Goal: Information Seeking & Learning: Learn about a topic

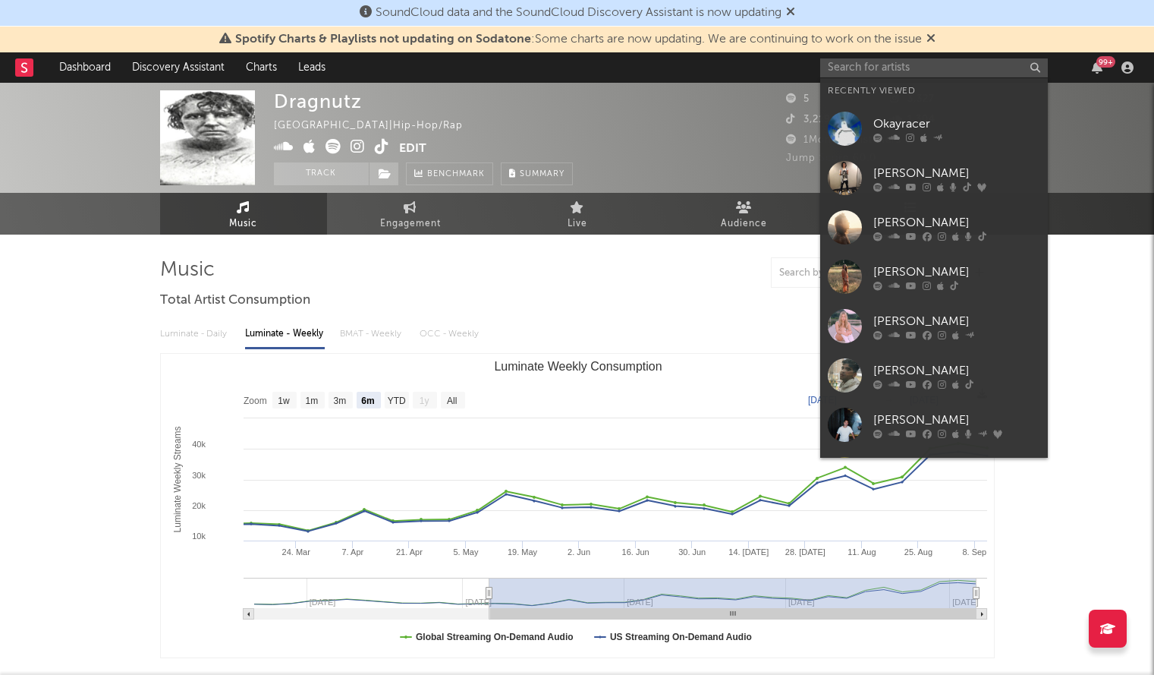
select select "6m"
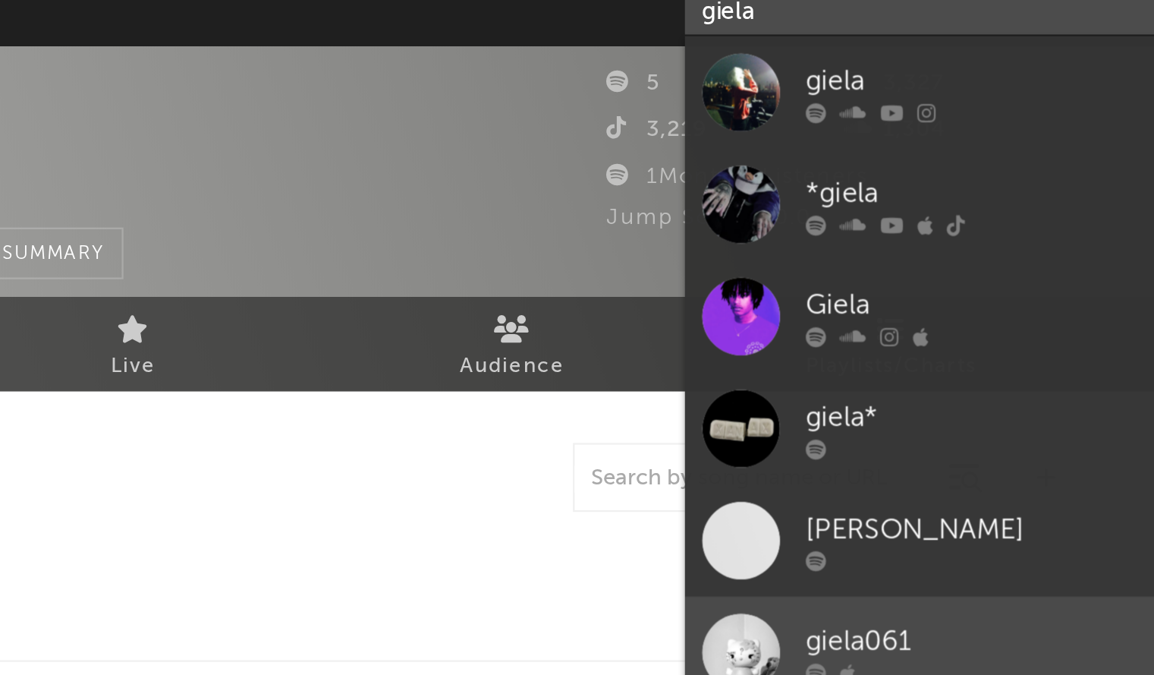
type input "giela"
click at [838, 351] on div at bounding box center [845, 349] width 34 height 34
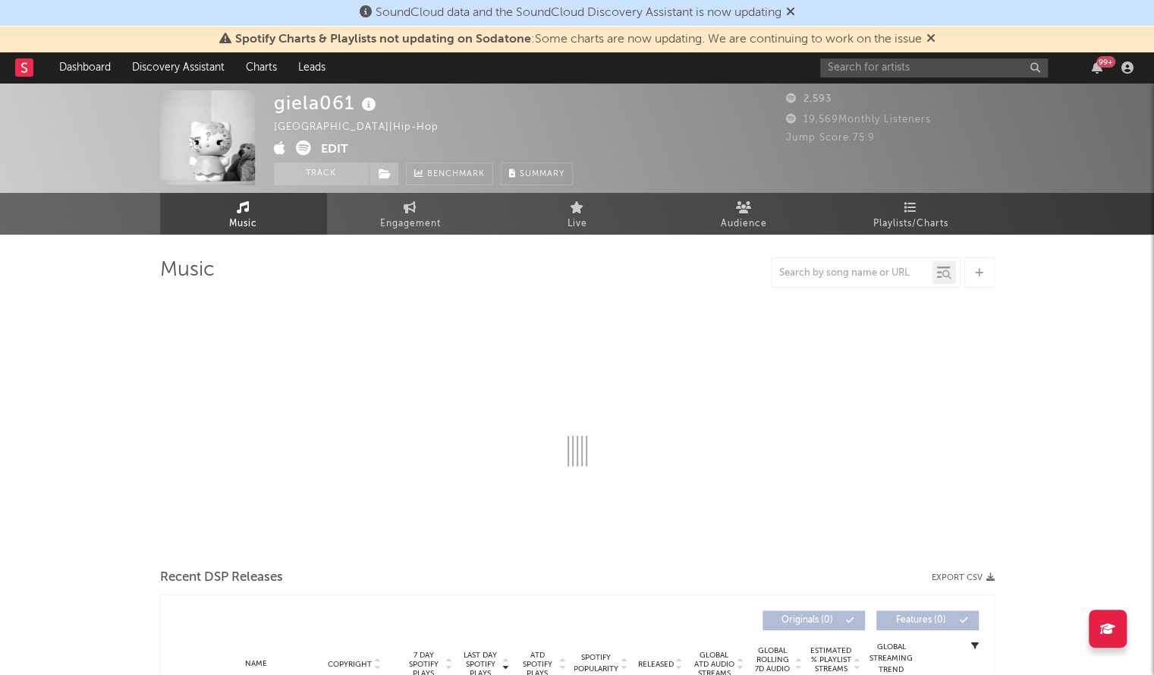
select select "1w"
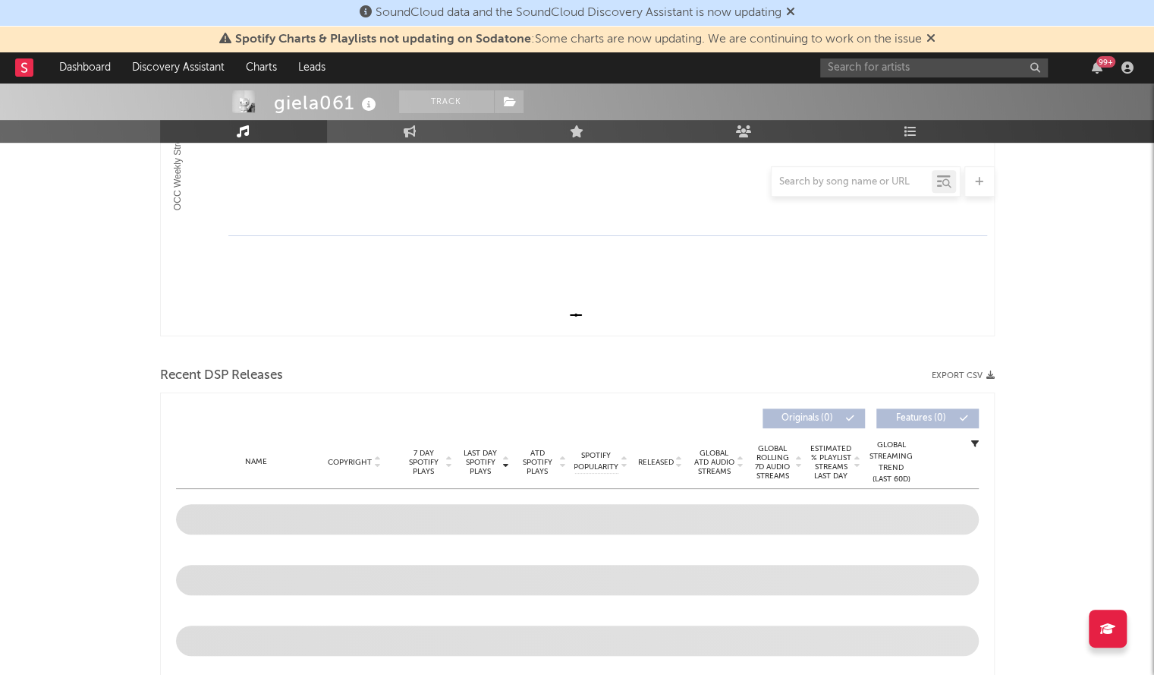
scroll to position [520, 0]
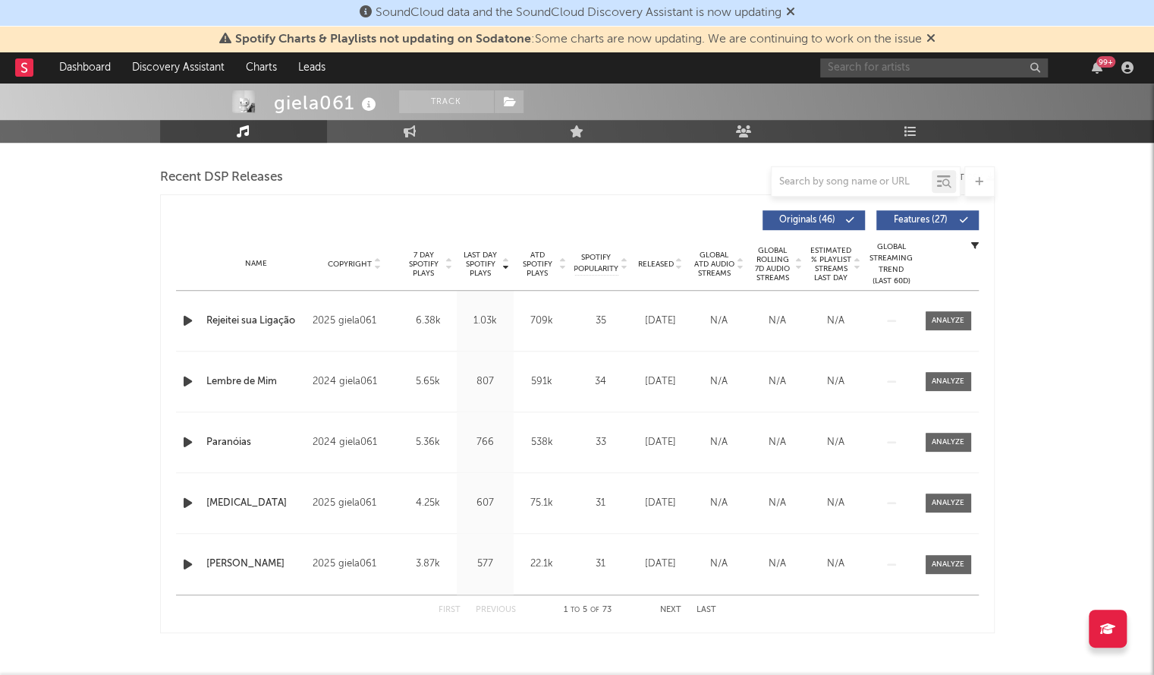
click at [846, 74] on input "text" at bounding box center [934, 67] width 228 height 19
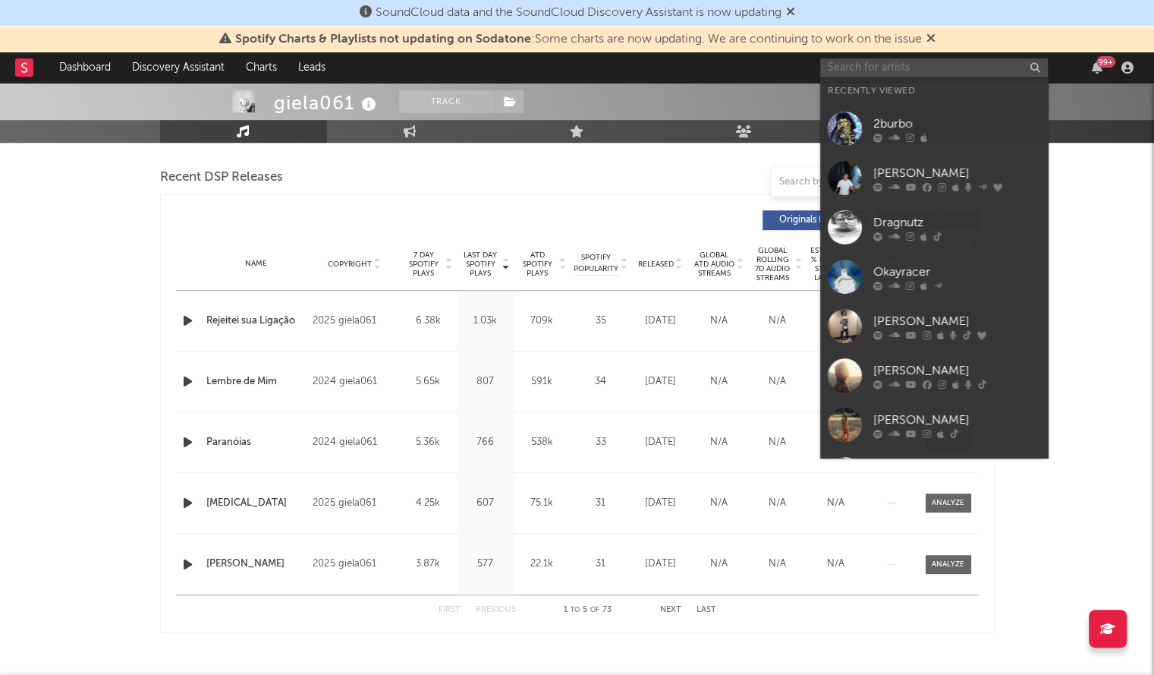
paste input "[URL][DOMAIN_NAME]"
type input "[URL][DOMAIN_NAME]"
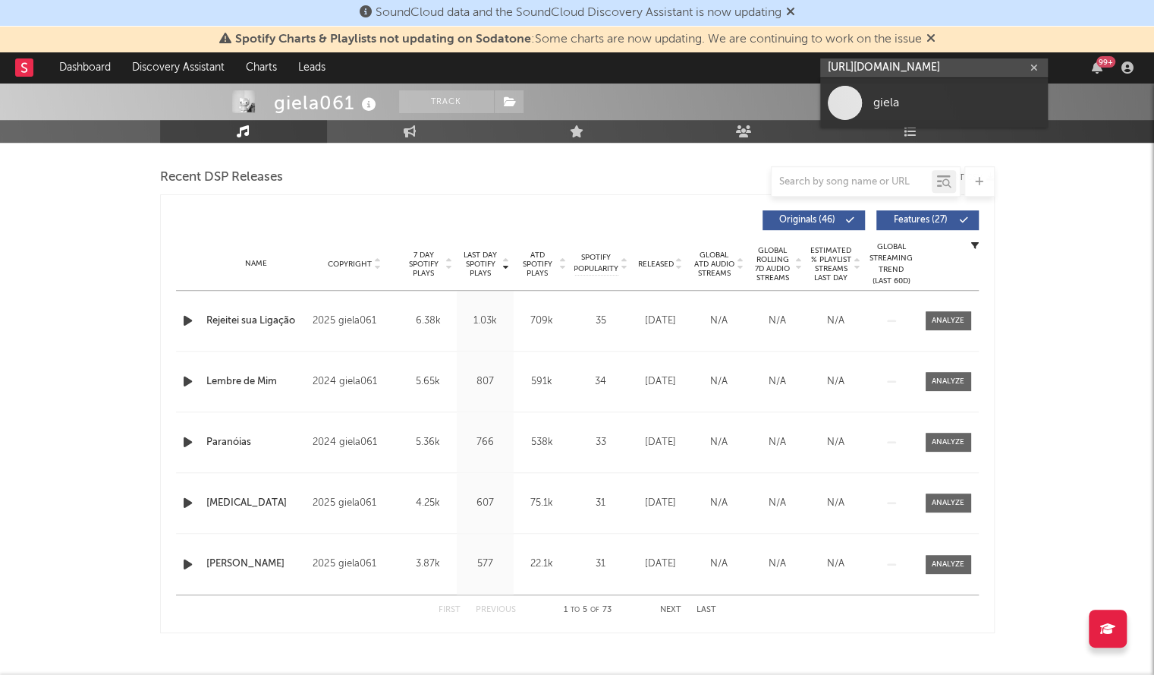
scroll to position [0, 0]
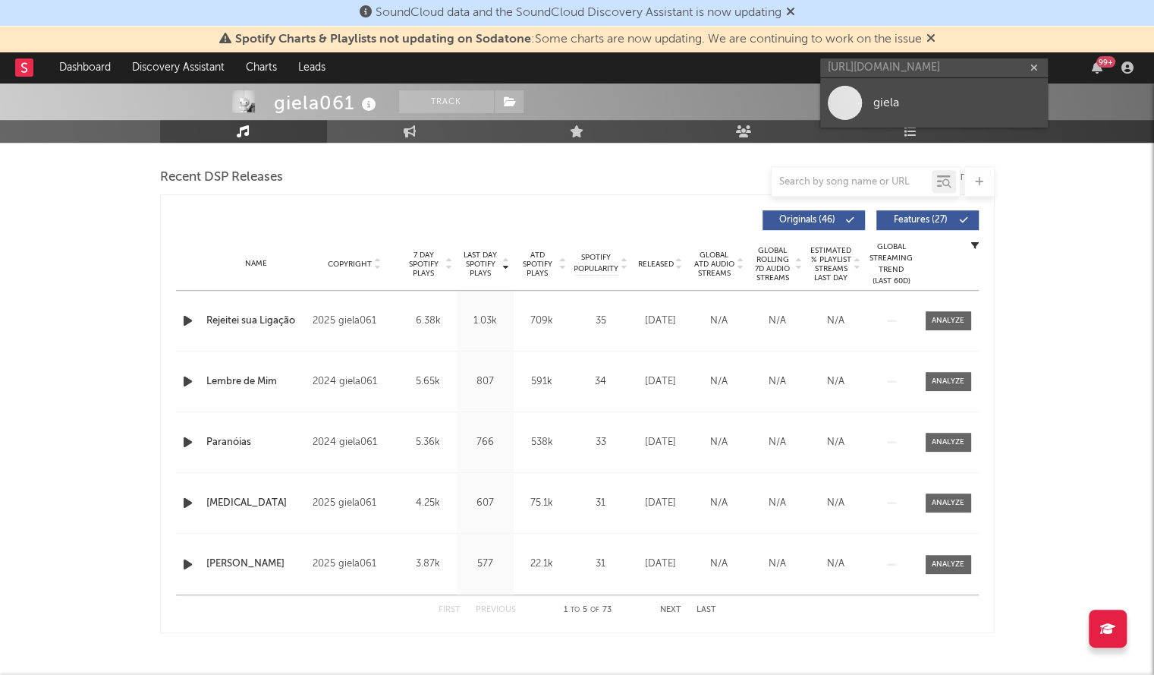
click at [915, 109] on div "giela" at bounding box center [957, 102] width 167 height 18
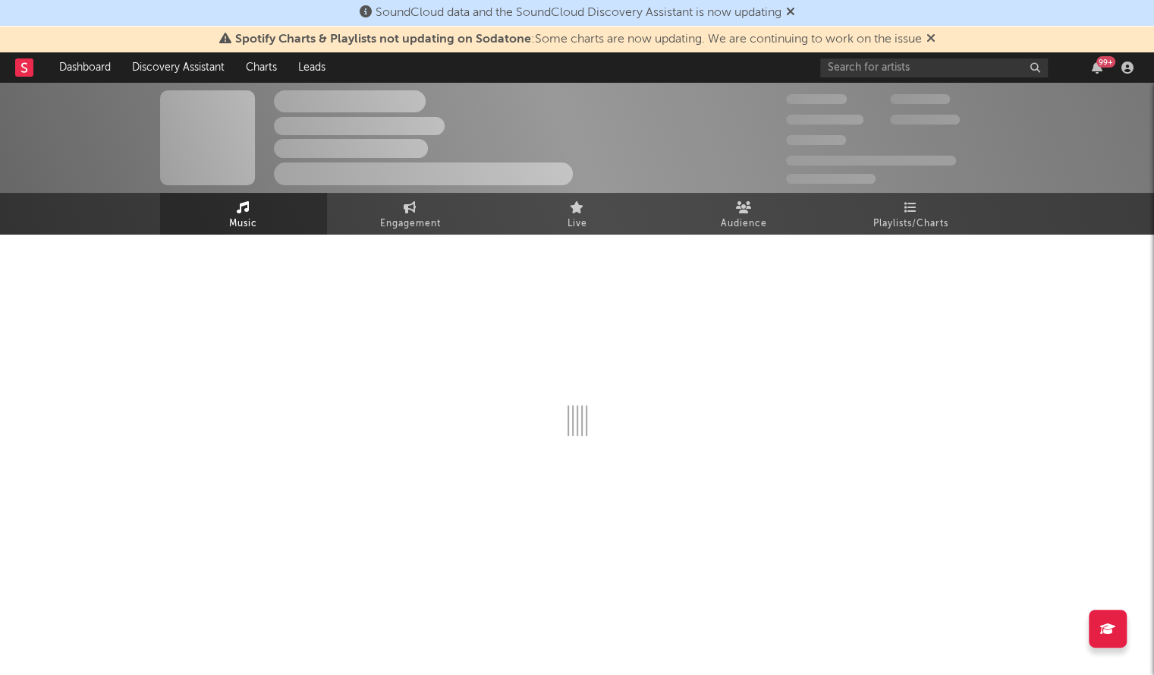
select select "1w"
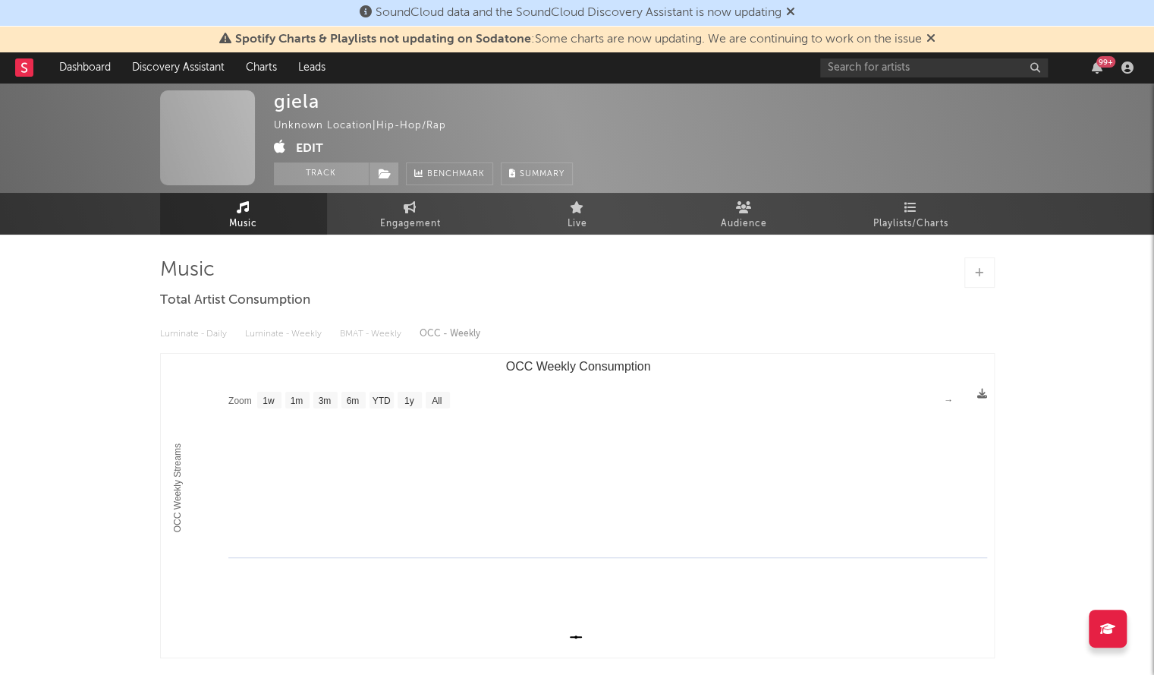
click at [891, 77] on div "99 +" at bounding box center [979, 67] width 319 height 30
click at [871, 66] on input "text" at bounding box center [934, 67] width 228 height 19
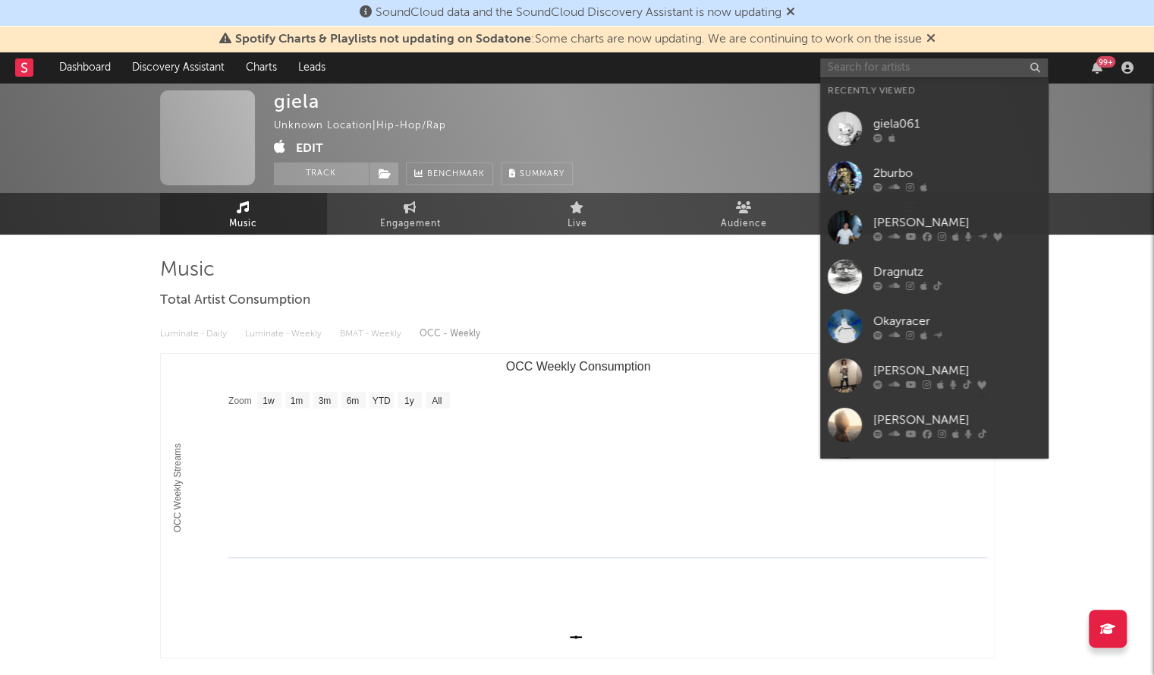
paste input "[URL][DOMAIN_NAME]"
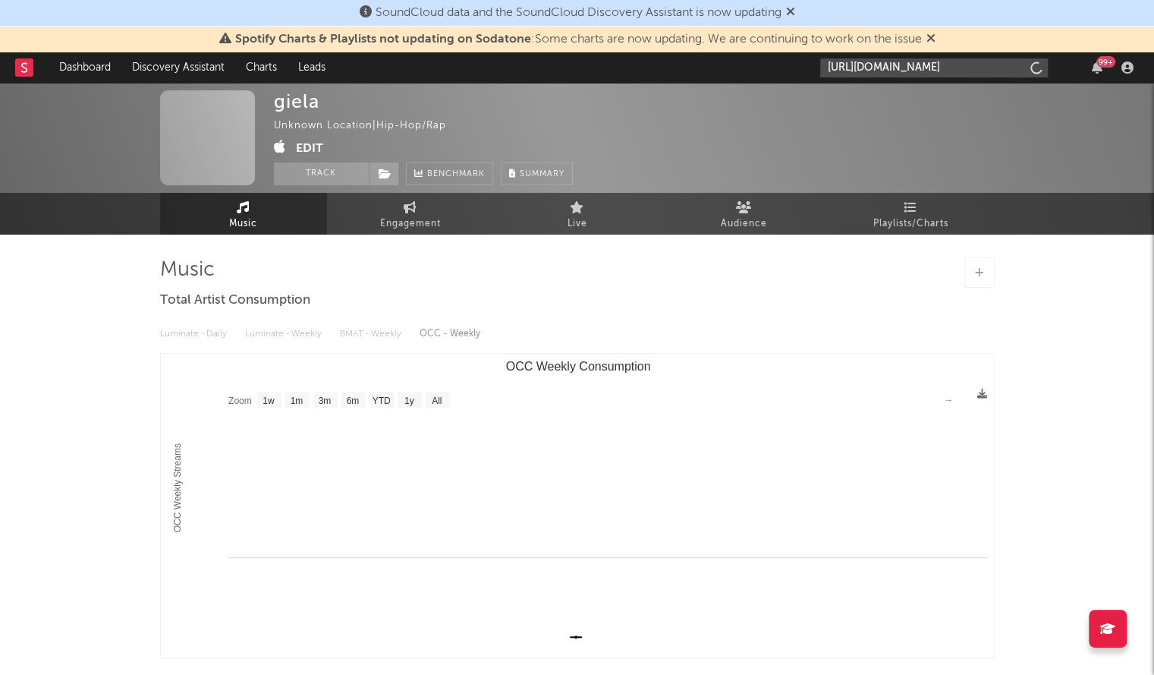
scroll to position [0, 53]
type input "[URL][DOMAIN_NAME]"
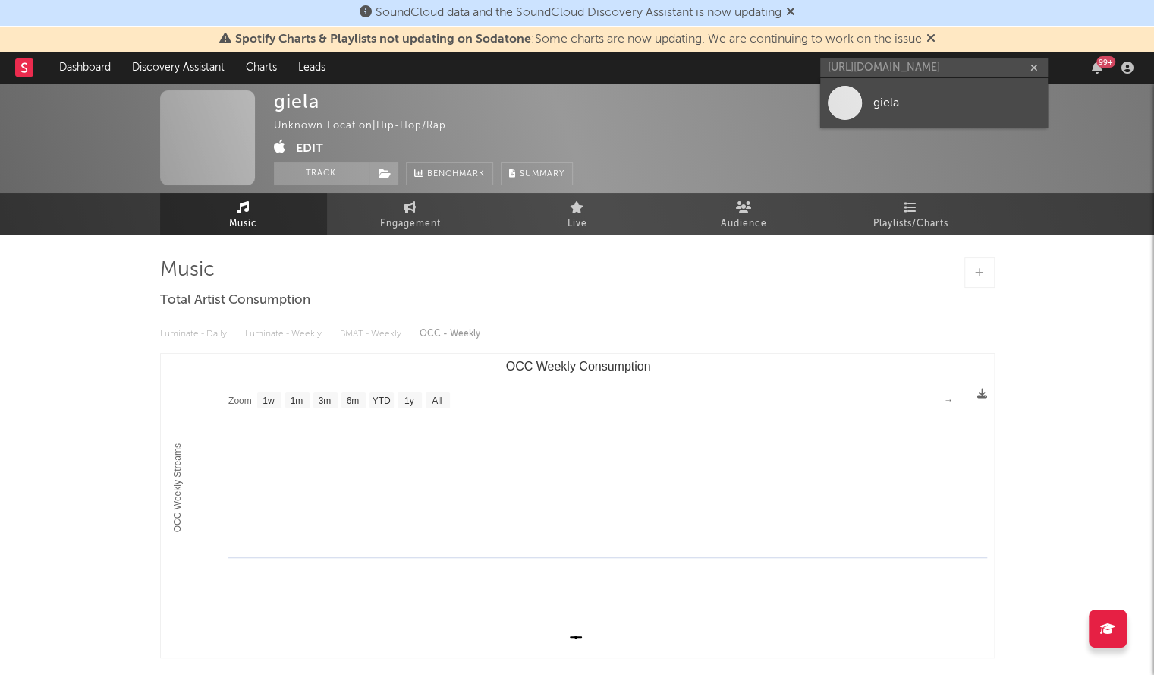
click at [861, 107] on span at bounding box center [845, 103] width 34 height 34
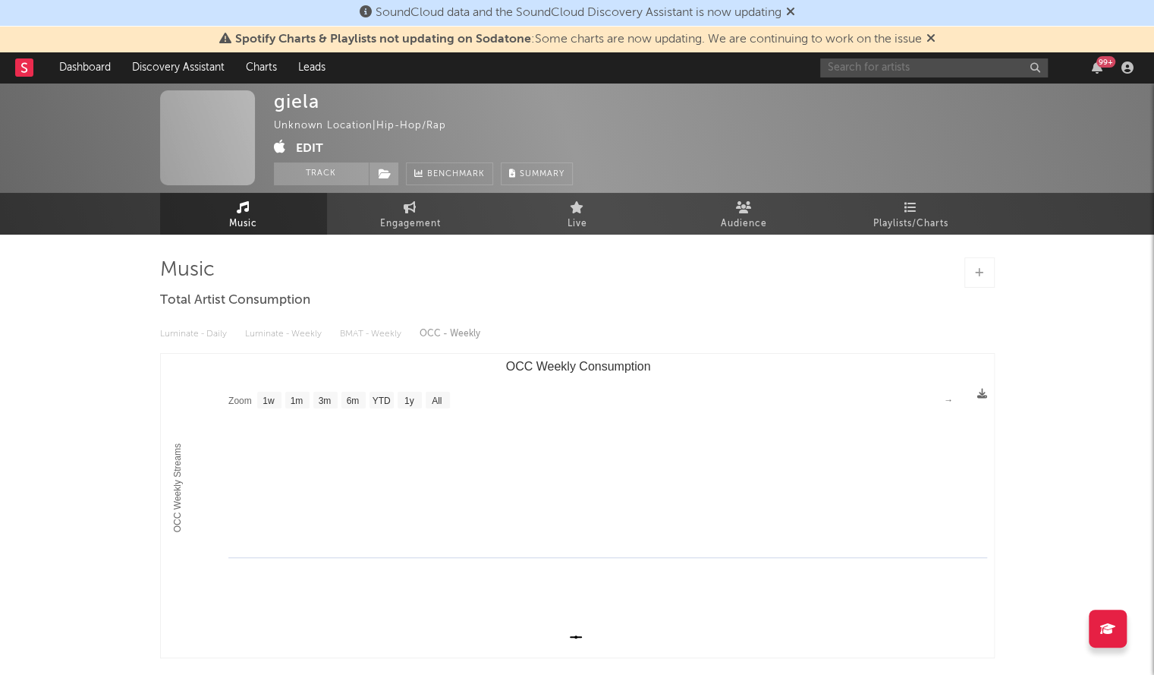
click at [842, 71] on input "text" at bounding box center [934, 67] width 228 height 19
click at [867, 68] on input "jonhope" at bounding box center [934, 67] width 228 height 19
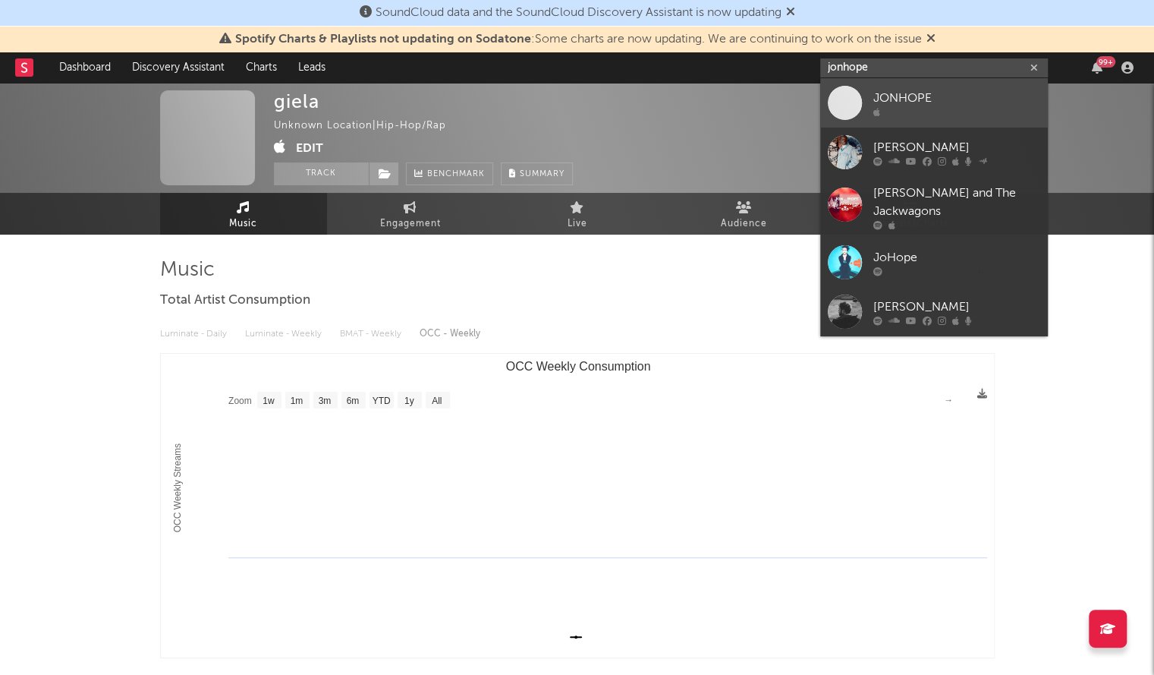
type input "jonhope"
click at [842, 95] on span at bounding box center [845, 103] width 34 height 34
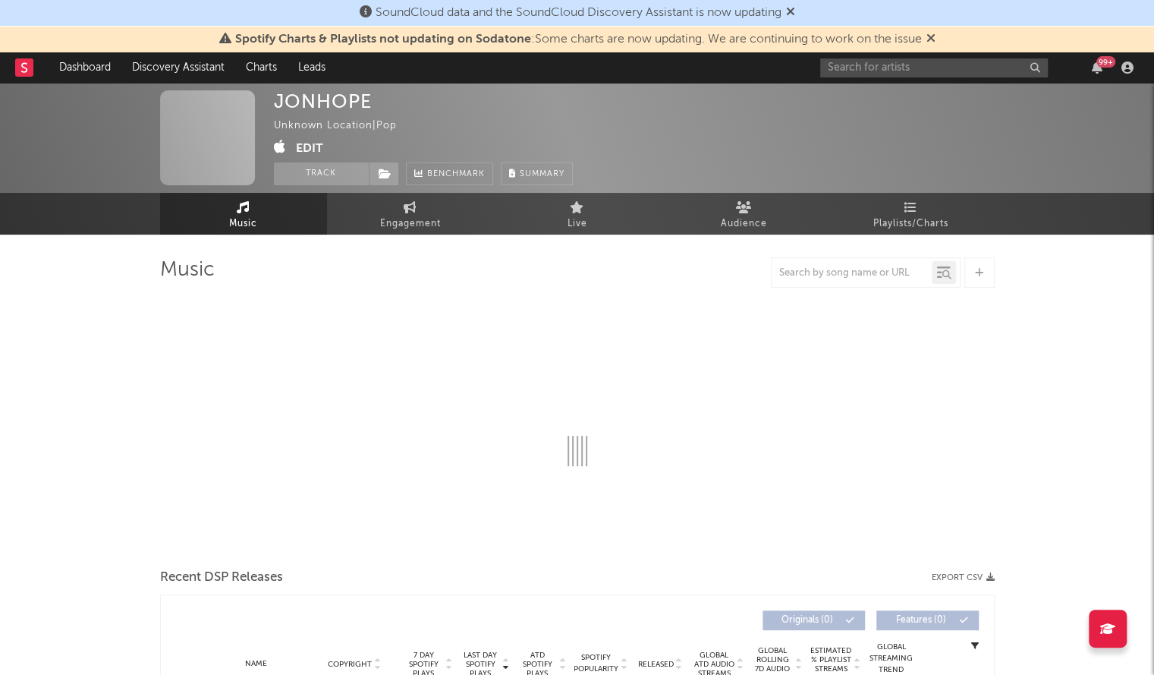
select select "1w"
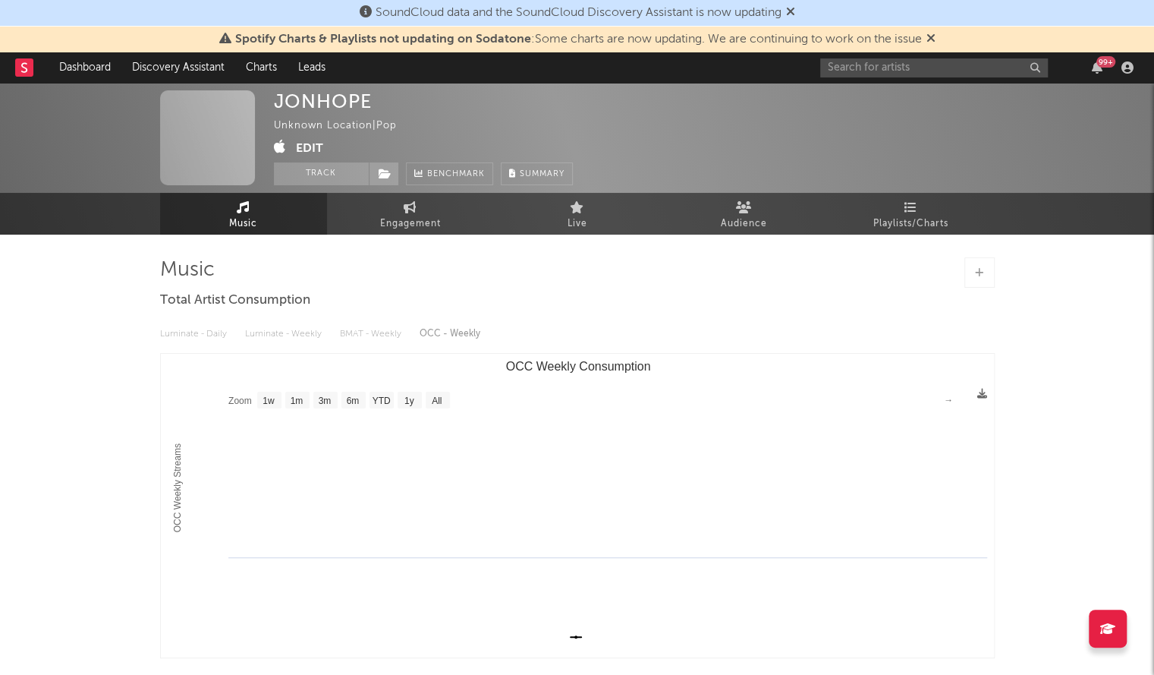
scroll to position [2, 0]
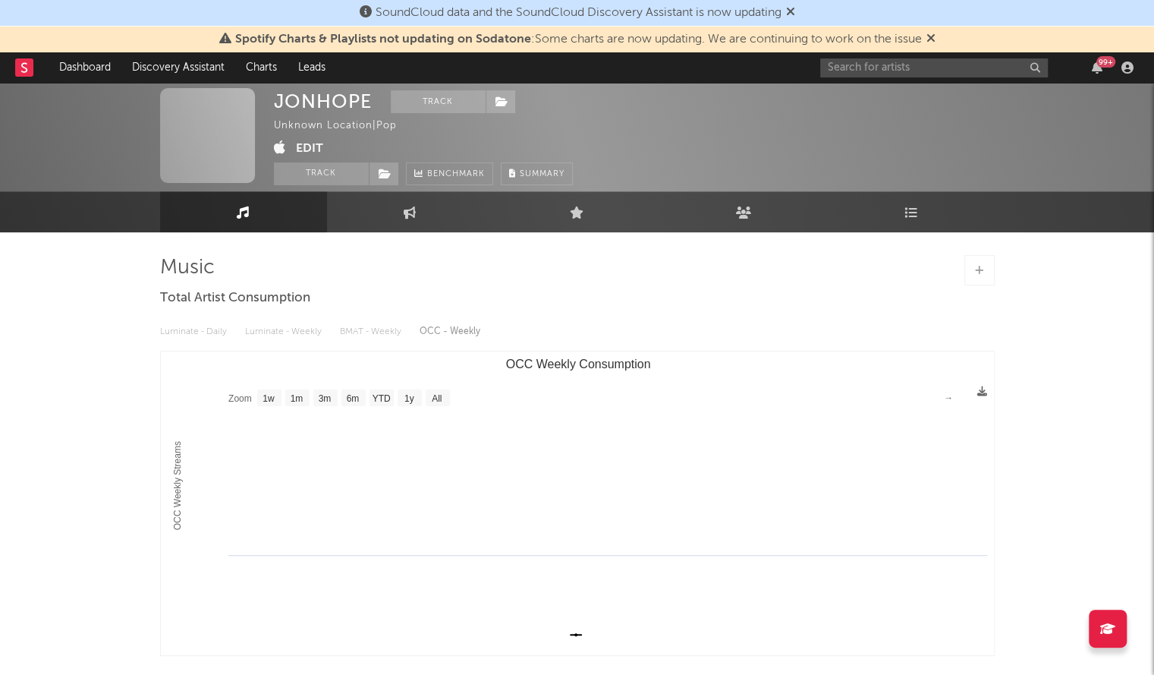
click at [279, 146] on icon at bounding box center [280, 147] width 12 height 15
click at [865, 68] on input "text" at bounding box center [934, 67] width 228 height 19
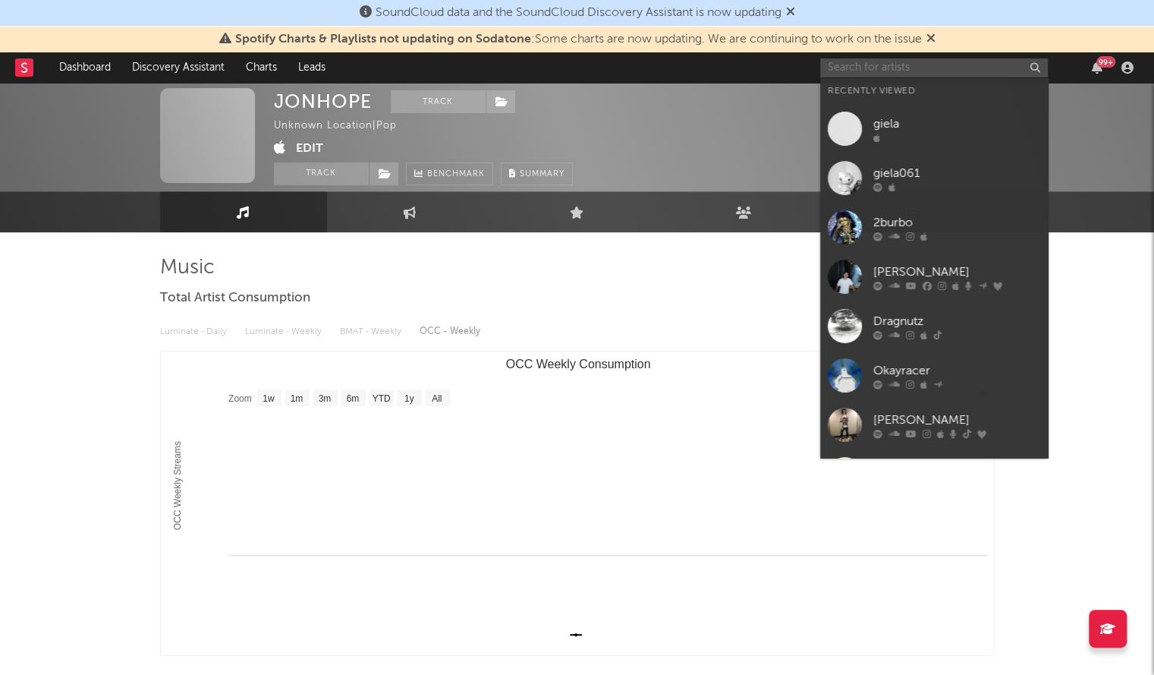
paste input "Keharo"
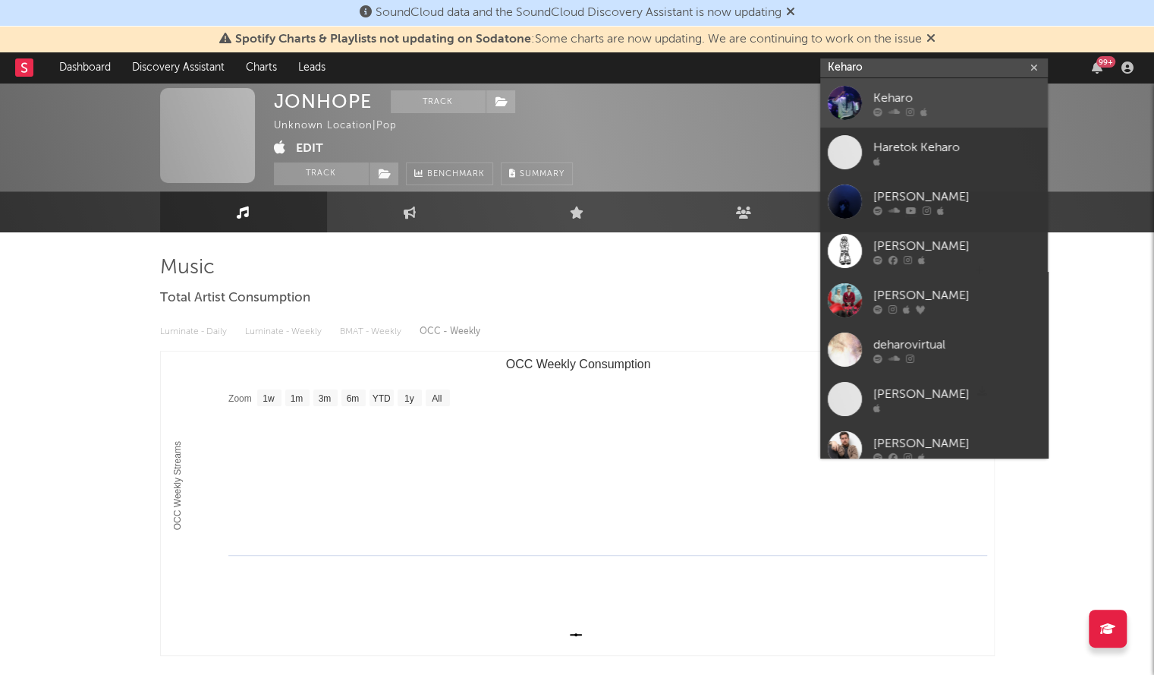
type input "Keharo"
click at [850, 98] on div at bounding box center [845, 103] width 34 height 34
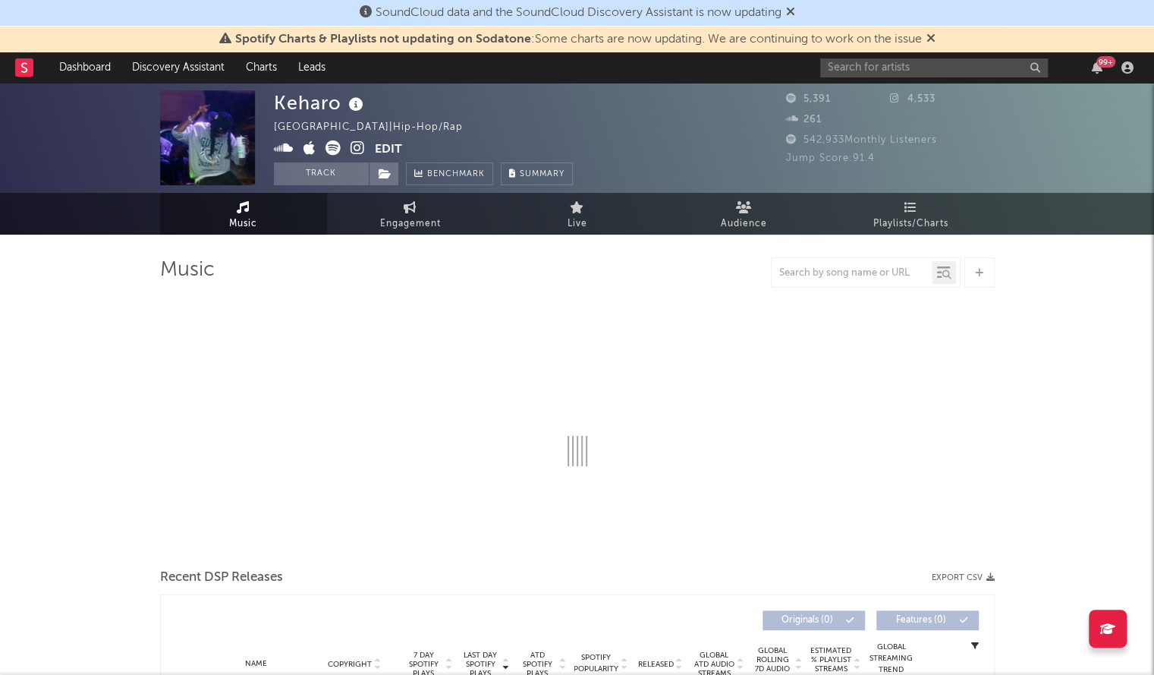
select select "6m"
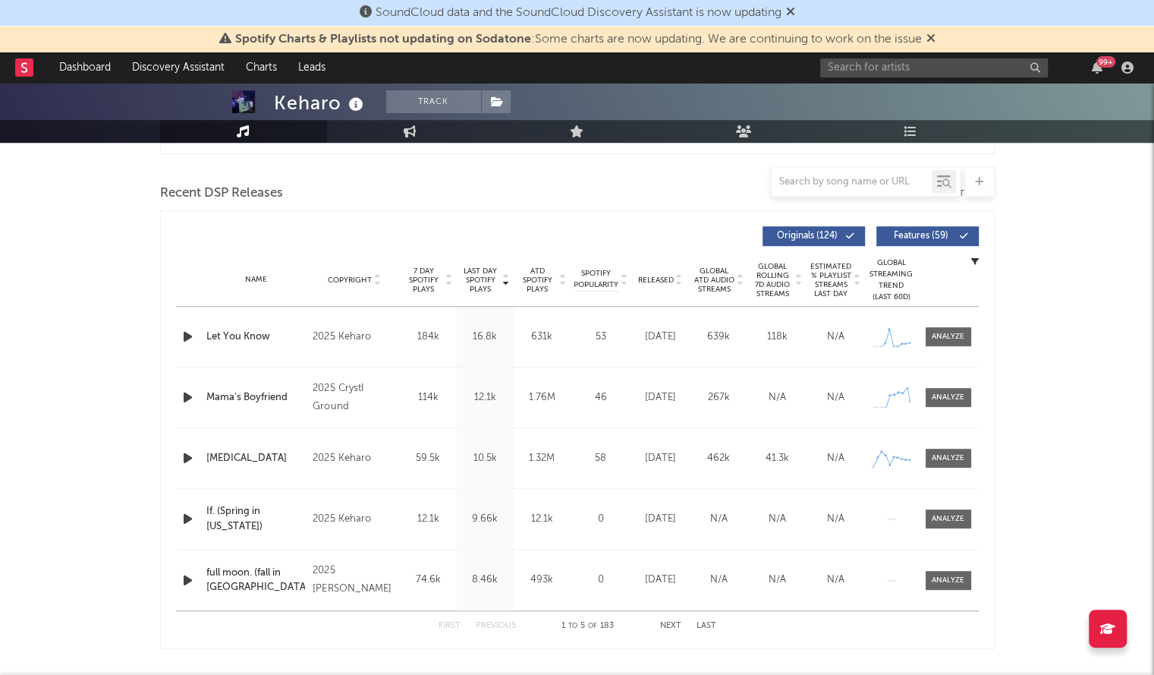
scroll to position [505, 0]
click at [659, 275] on span "Released" at bounding box center [656, 279] width 36 height 9
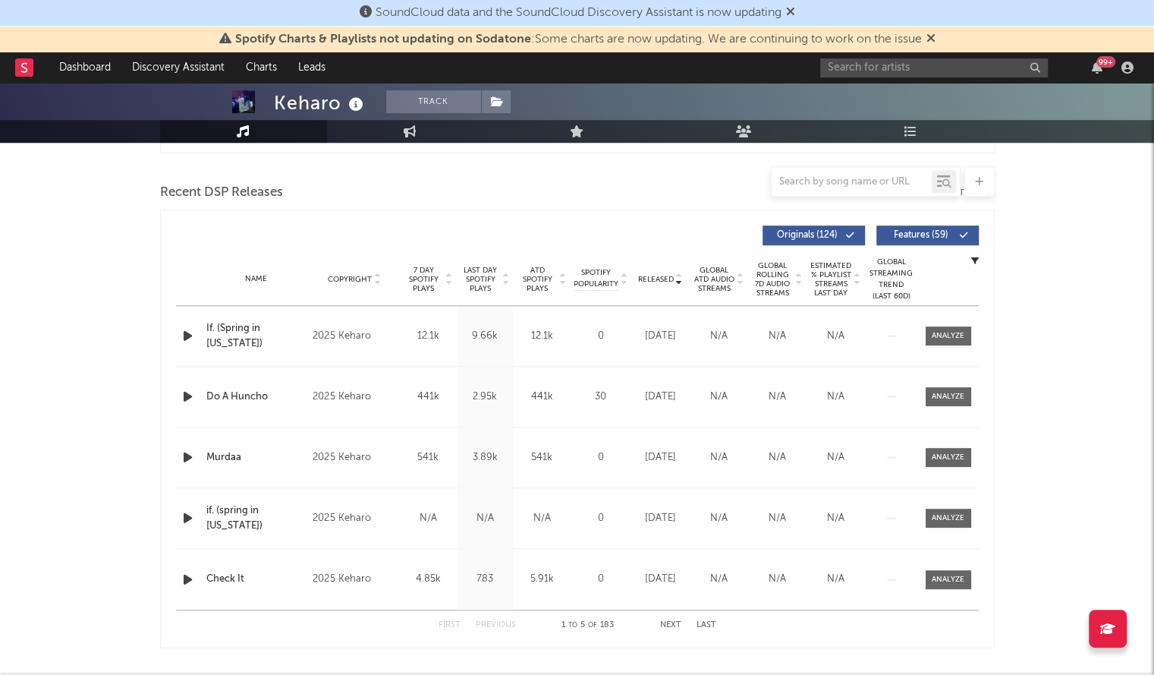
click at [659, 275] on span "Released" at bounding box center [656, 279] width 36 height 9
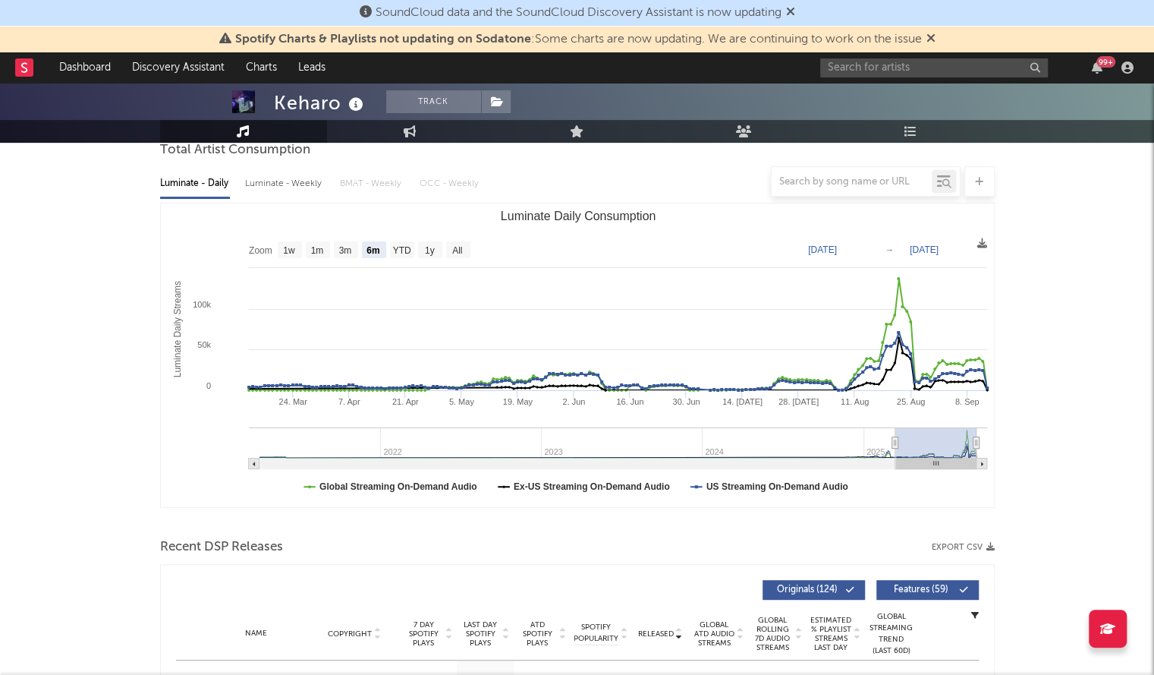
scroll to position [32, 0]
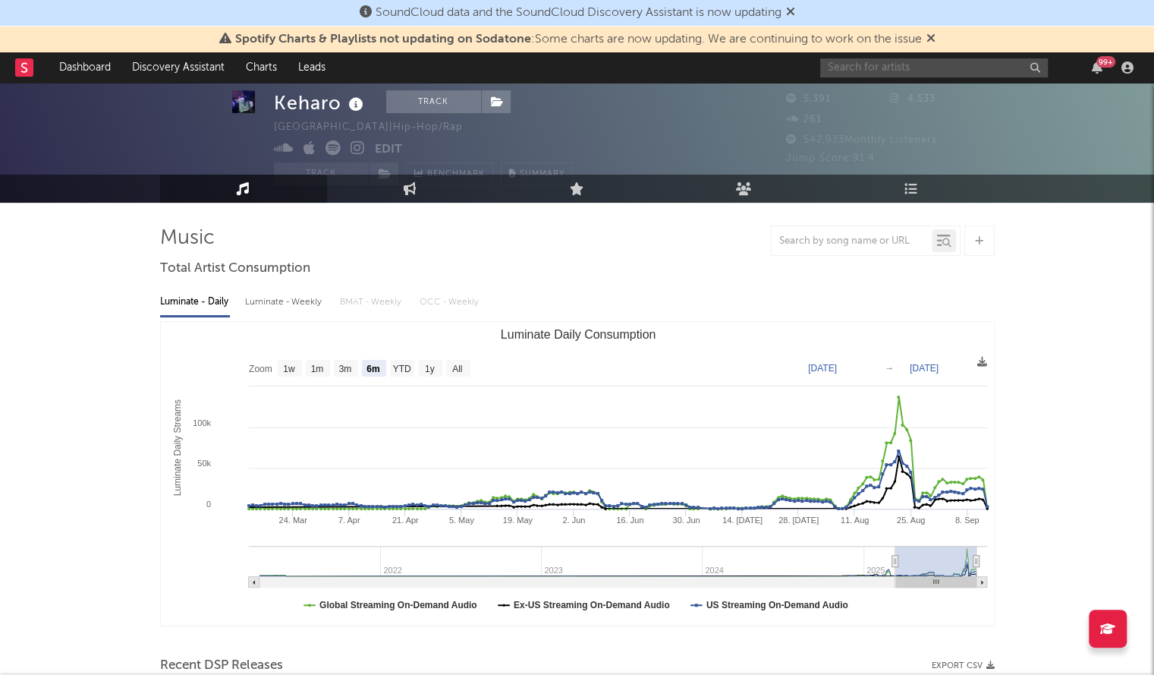
click at [855, 58] on input "text" at bounding box center [934, 67] width 228 height 19
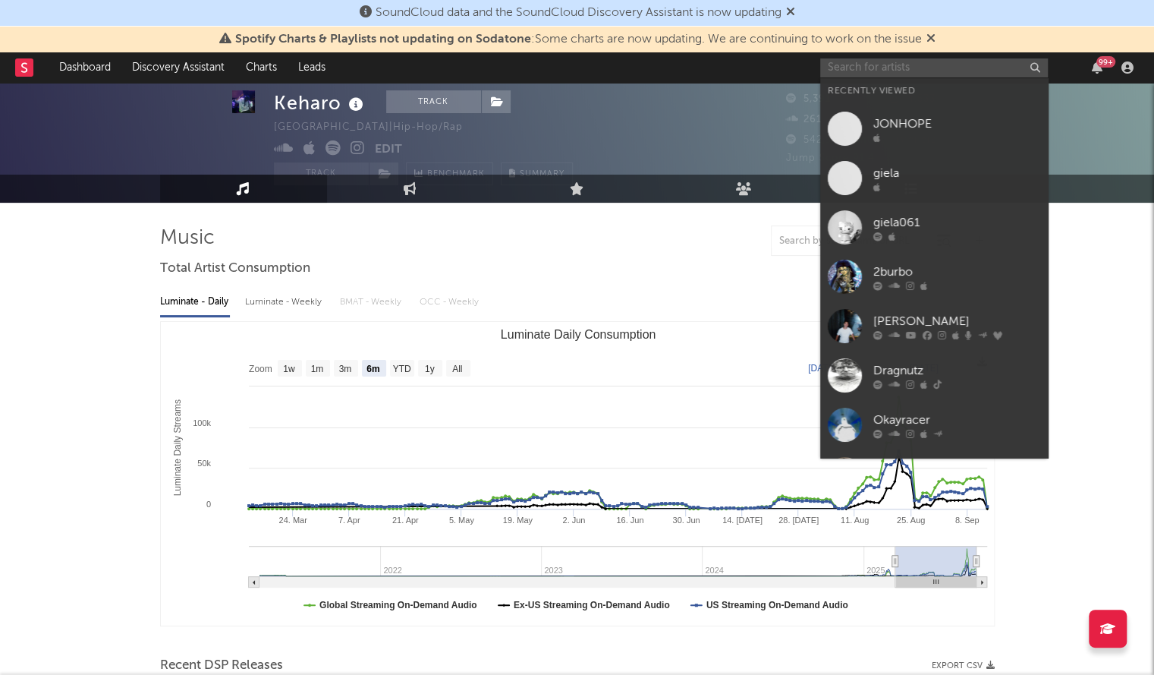
click at [853, 65] on input "text" at bounding box center [934, 67] width 228 height 19
paste input "ilyqui"
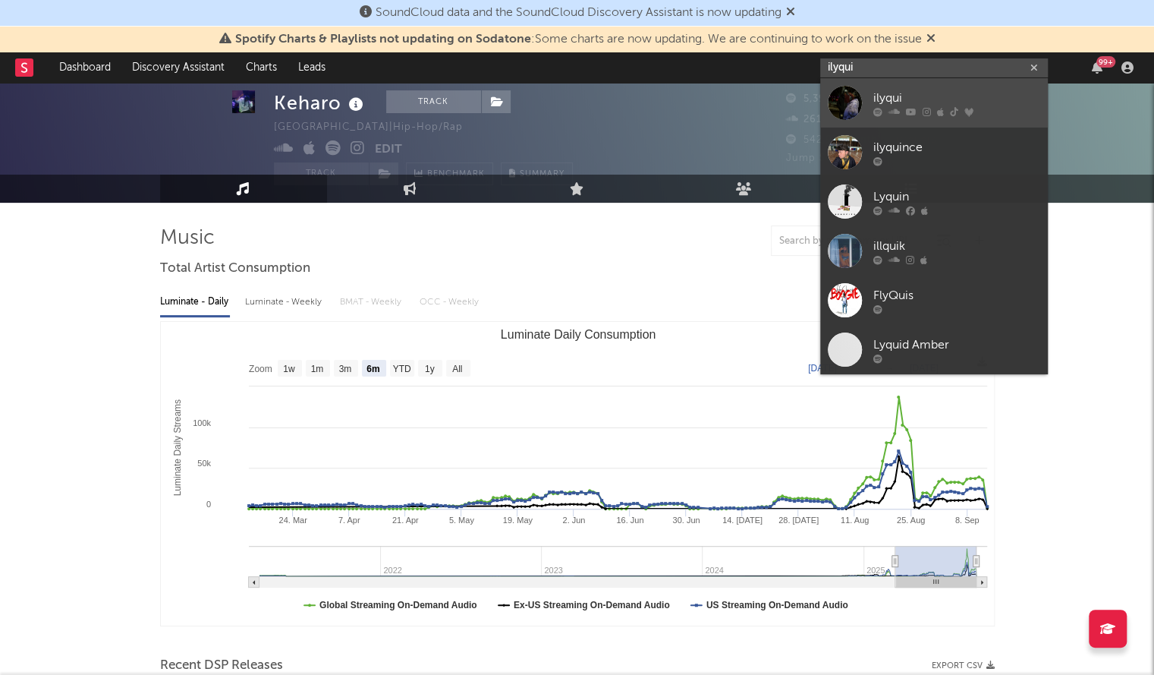
type input "ilyqui"
click at [848, 91] on div at bounding box center [845, 103] width 34 height 34
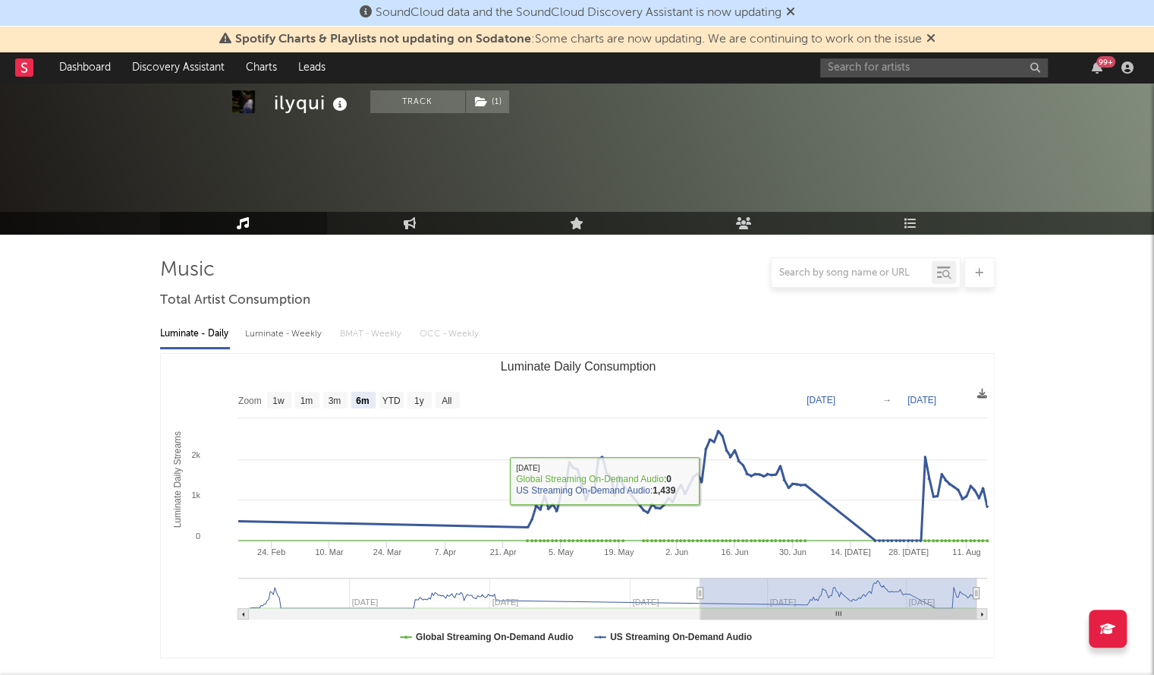
scroll to position [461, 0]
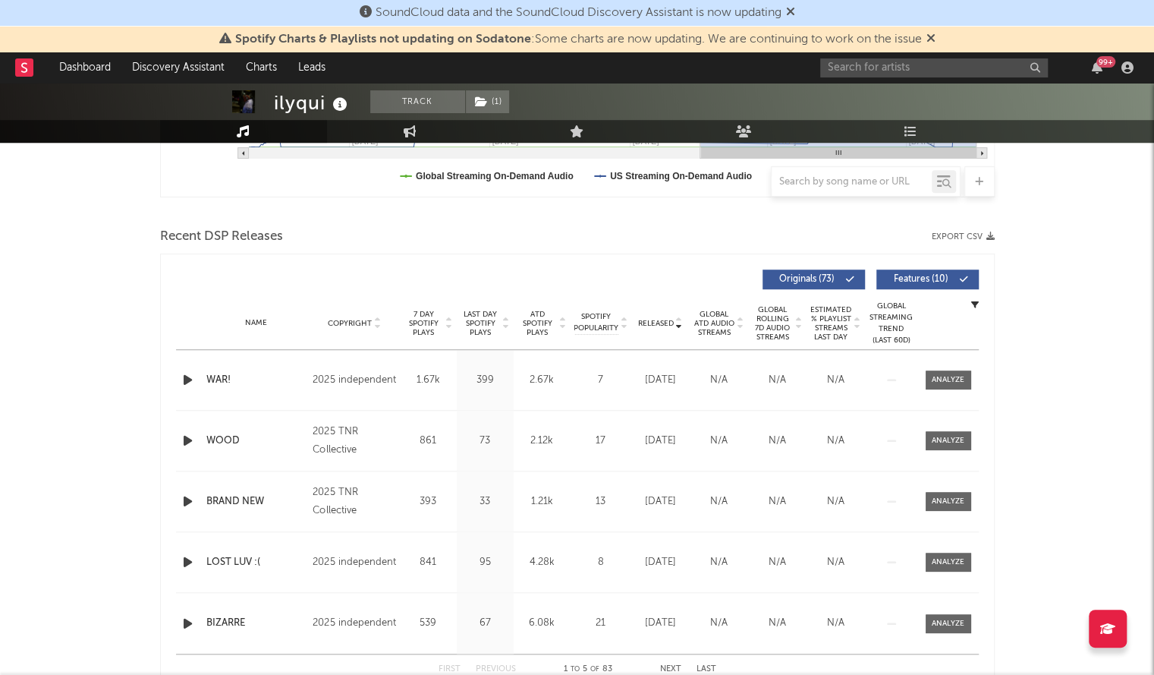
click at [651, 320] on span "Released" at bounding box center [656, 323] width 36 height 9
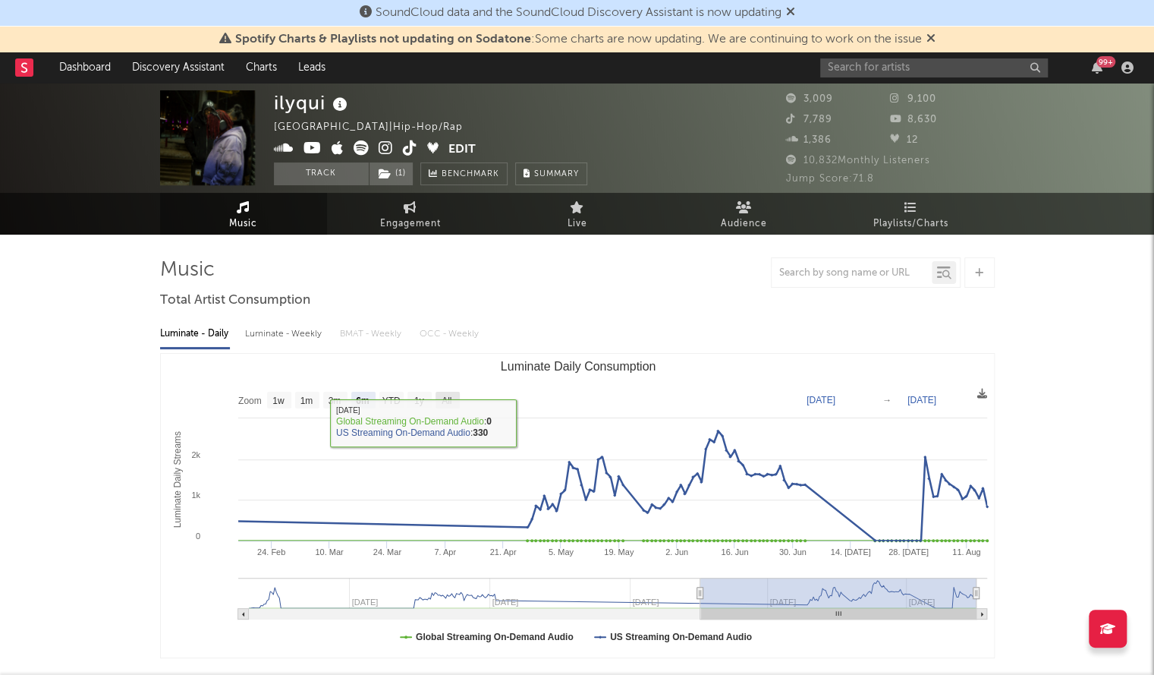
click at [454, 398] on rect "Luminate Daily Consumption" at bounding box center [448, 400] width 24 height 17
select select "All"
type input "[DATE]"
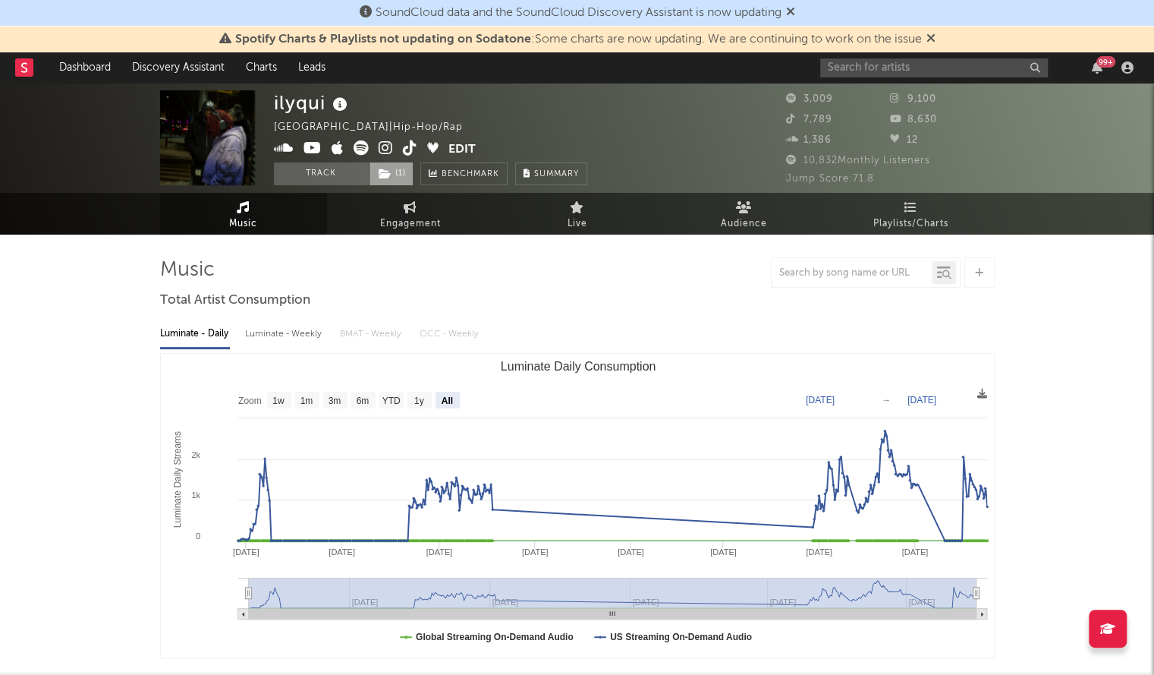
click at [396, 182] on span "( 1 )" at bounding box center [391, 173] width 45 height 23
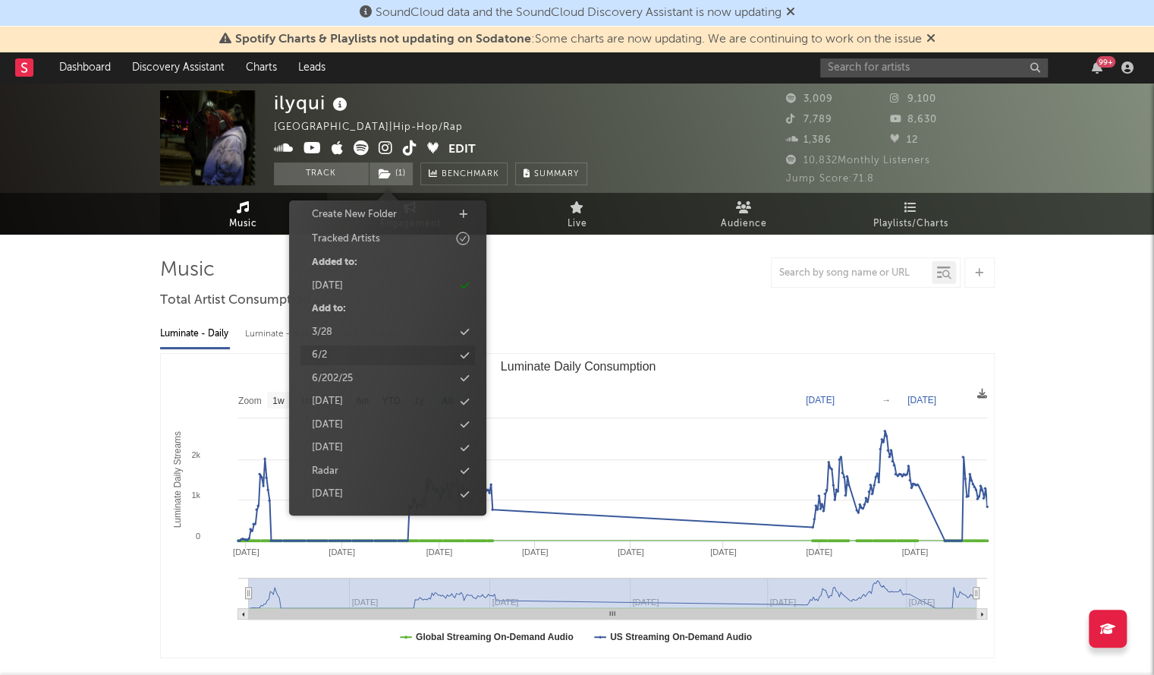
scroll to position [55, 0]
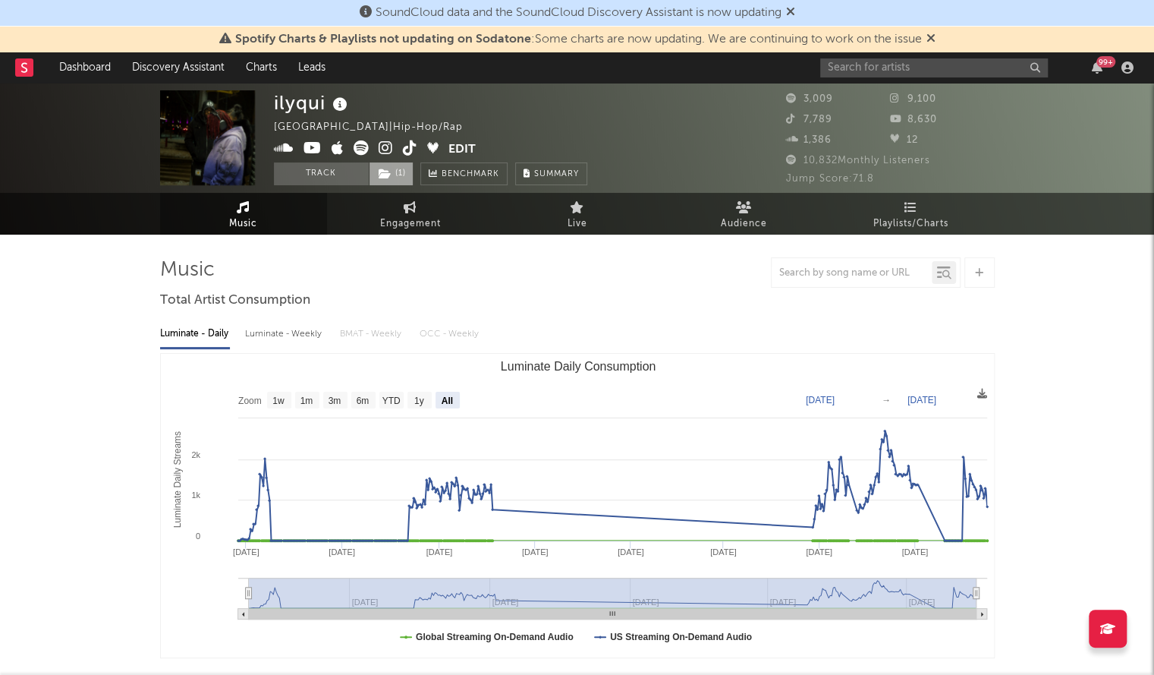
click at [400, 180] on span "( 1 )" at bounding box center [391, 173] width 45 height 23
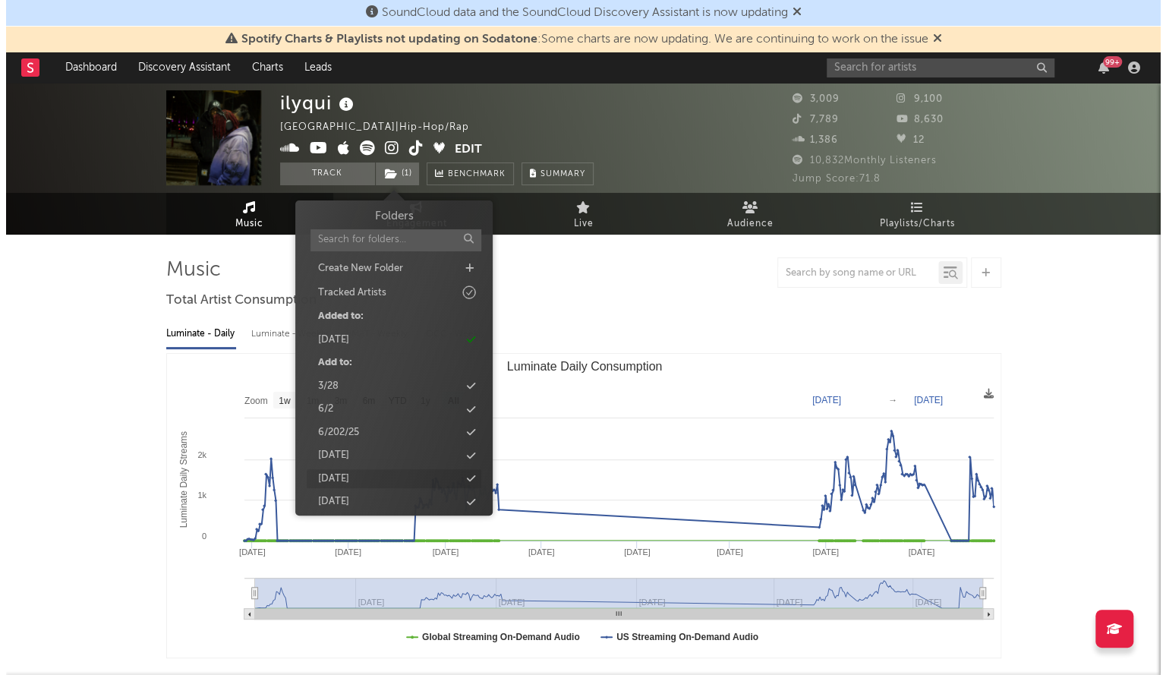
scroll to position [106, 0]
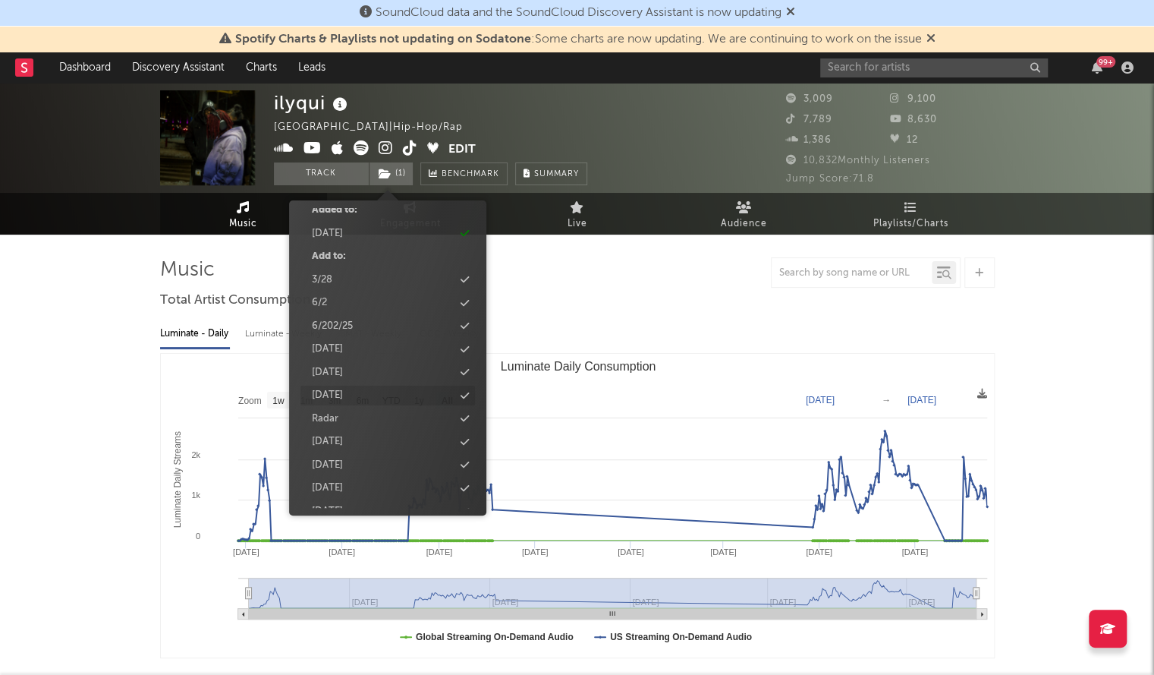
click at [463, 392] on icon at bounding box center [465, 396] width 8 height 10
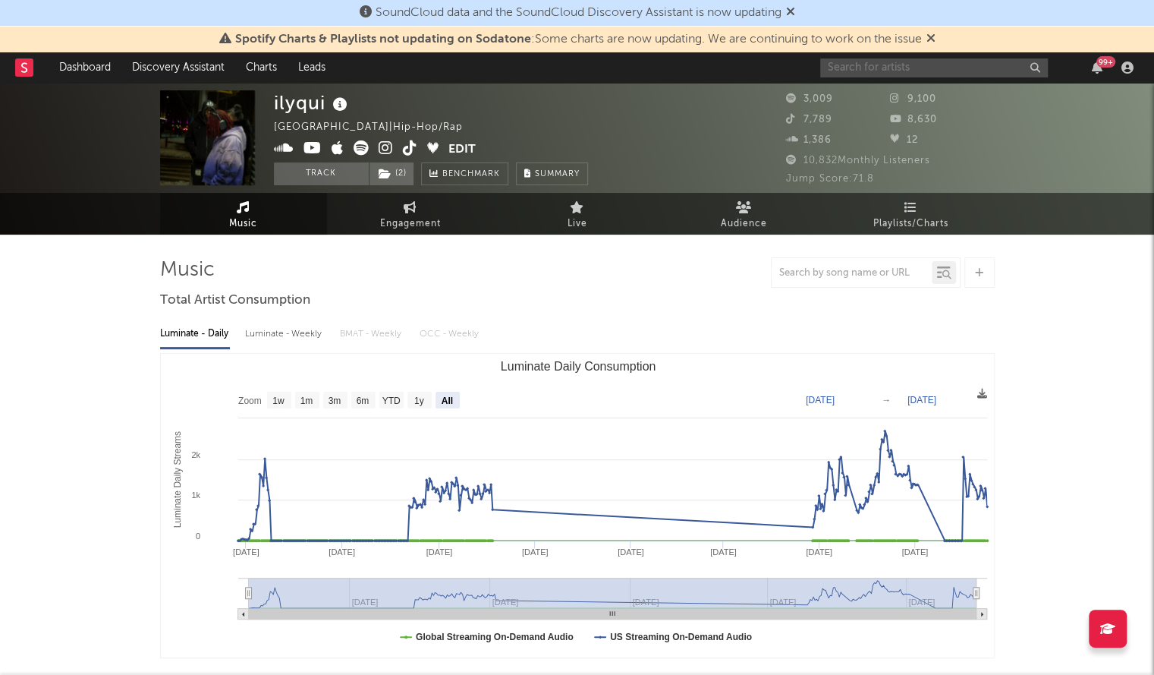
click at [876, 71] on input "text" at bounding box center [934, 67] width 228 height 19
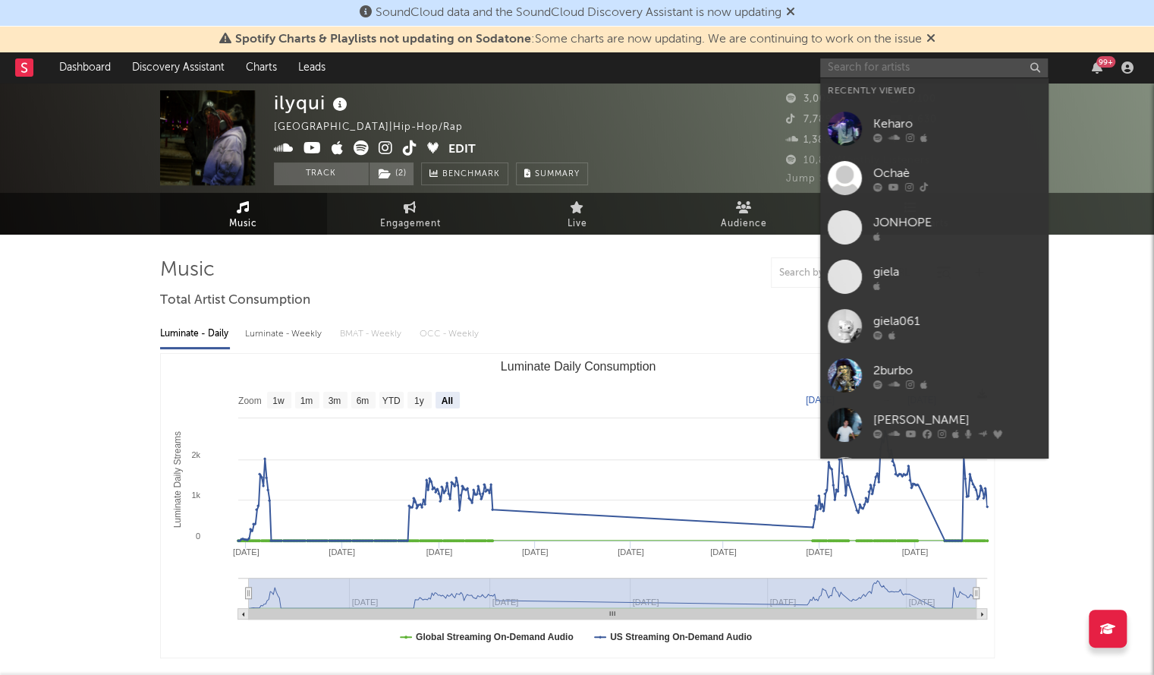
paste input "Lilithzplug"
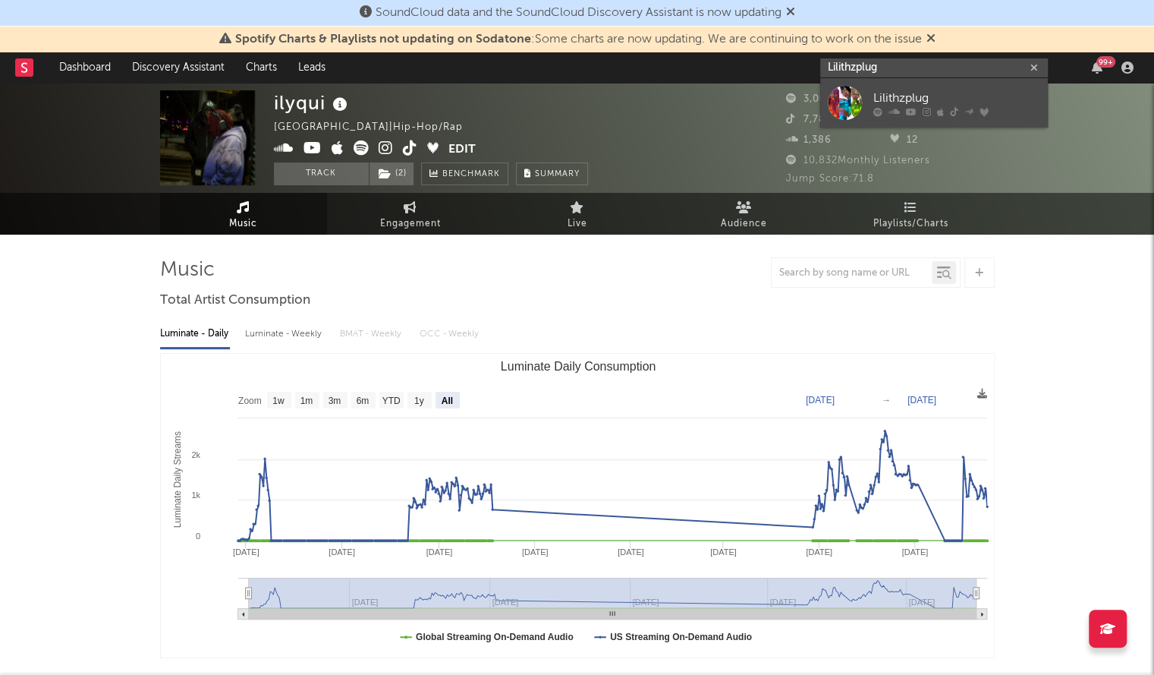
type input "Lilithzplug"
click at [901, 88] on link "Lilithzplug" at bounding box center [934, 102] width 228 height 49
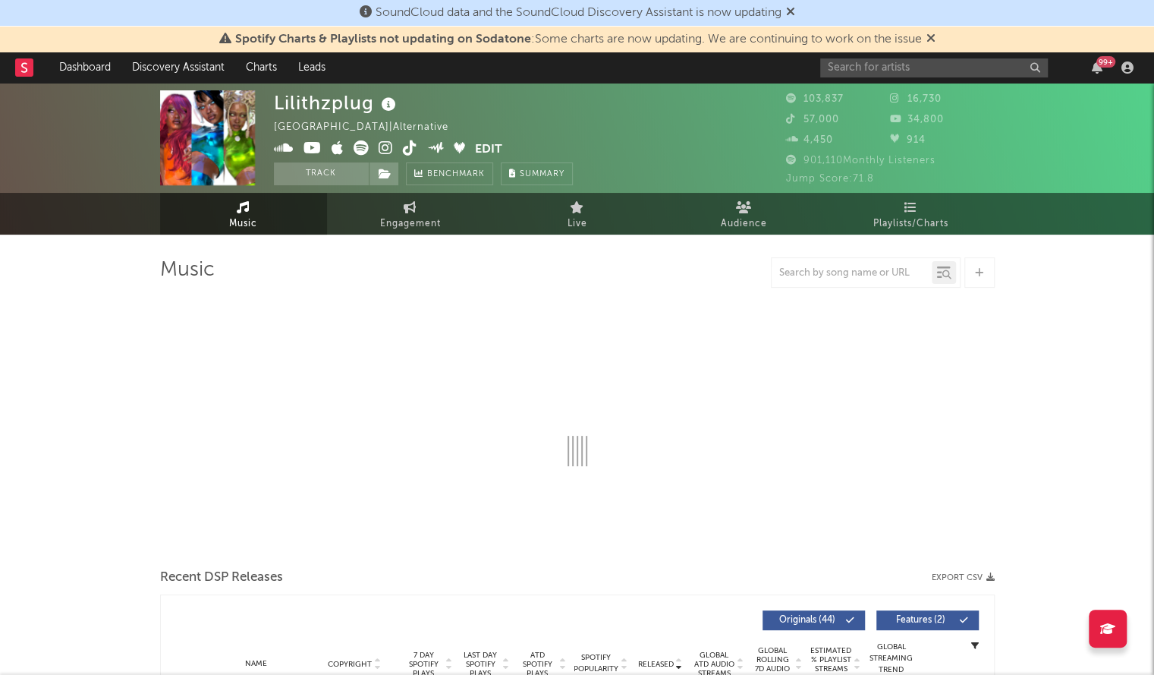
select select "6m"
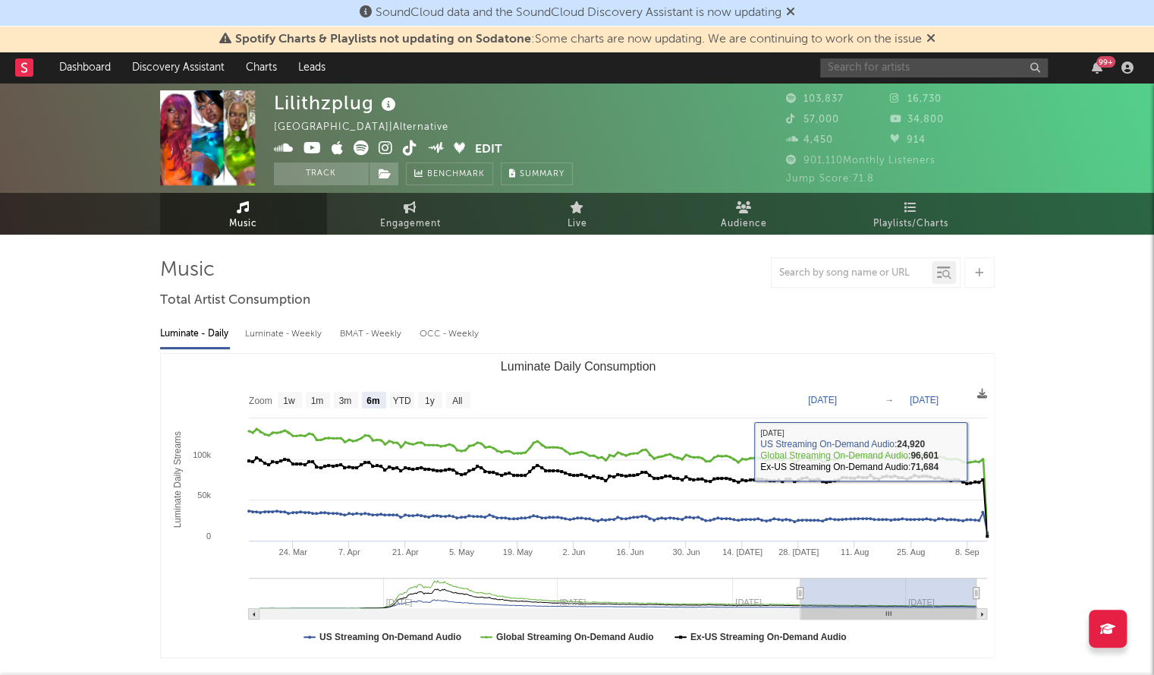
click at [861, 72] on input "text" at bounding box center [934, 67] width 228 height 19
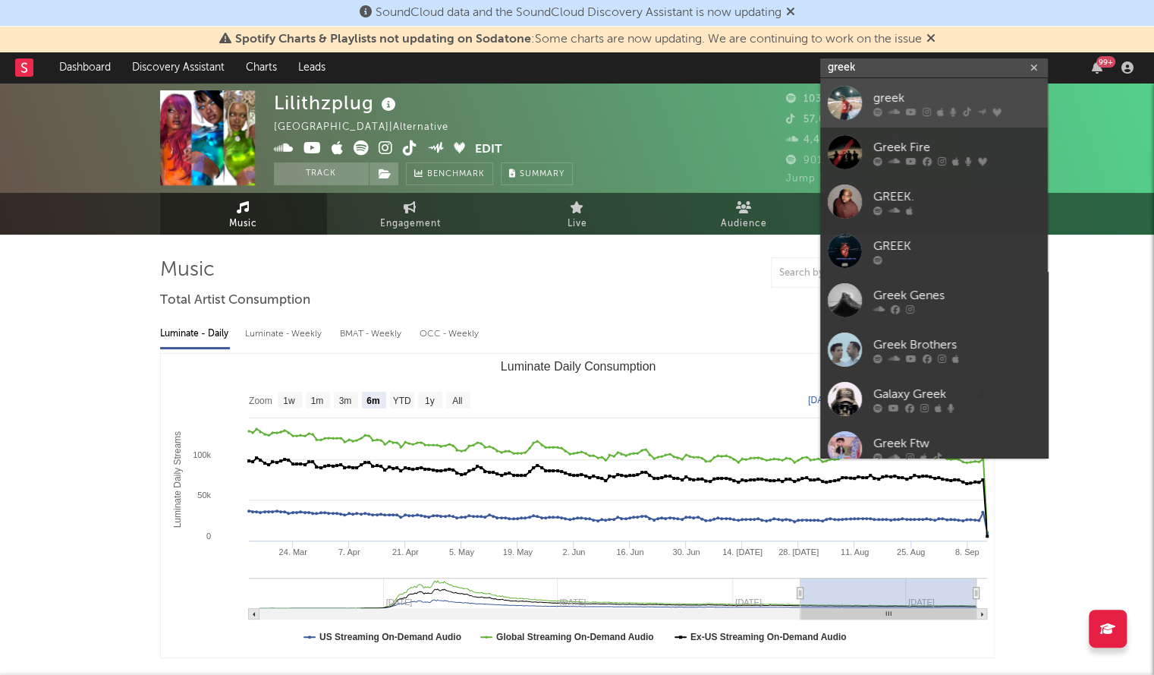
type input "greek"
click at [841, 109] on div at bounding box center [845, 103] width 34 height 34
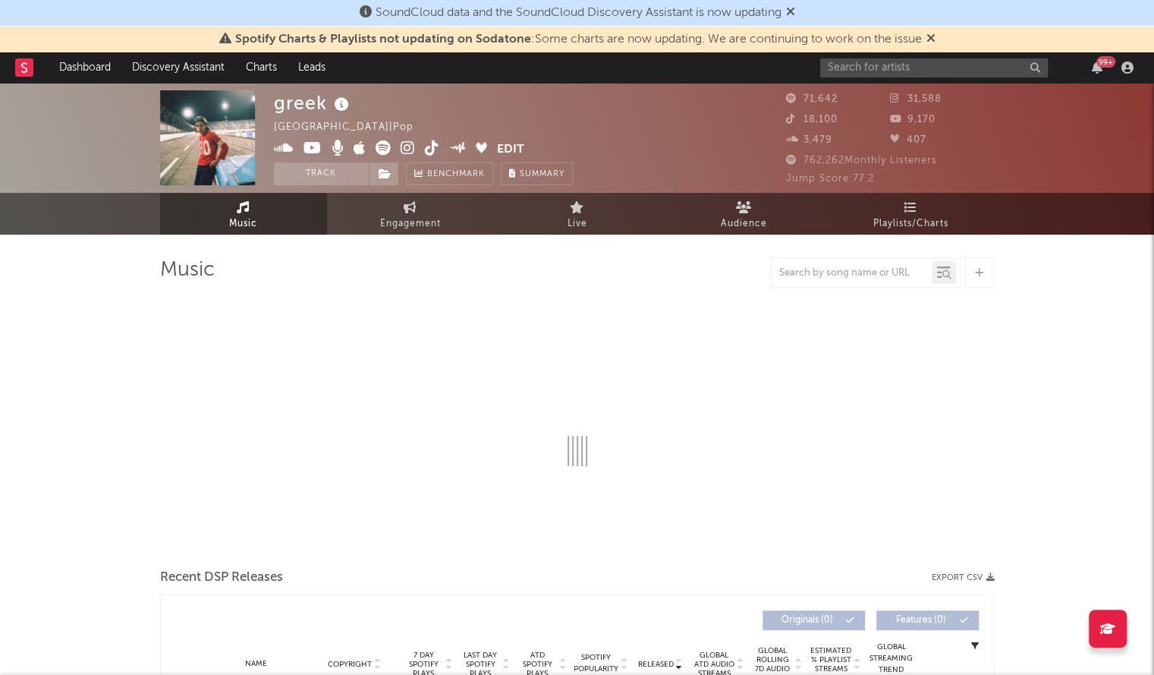
select select "6m"
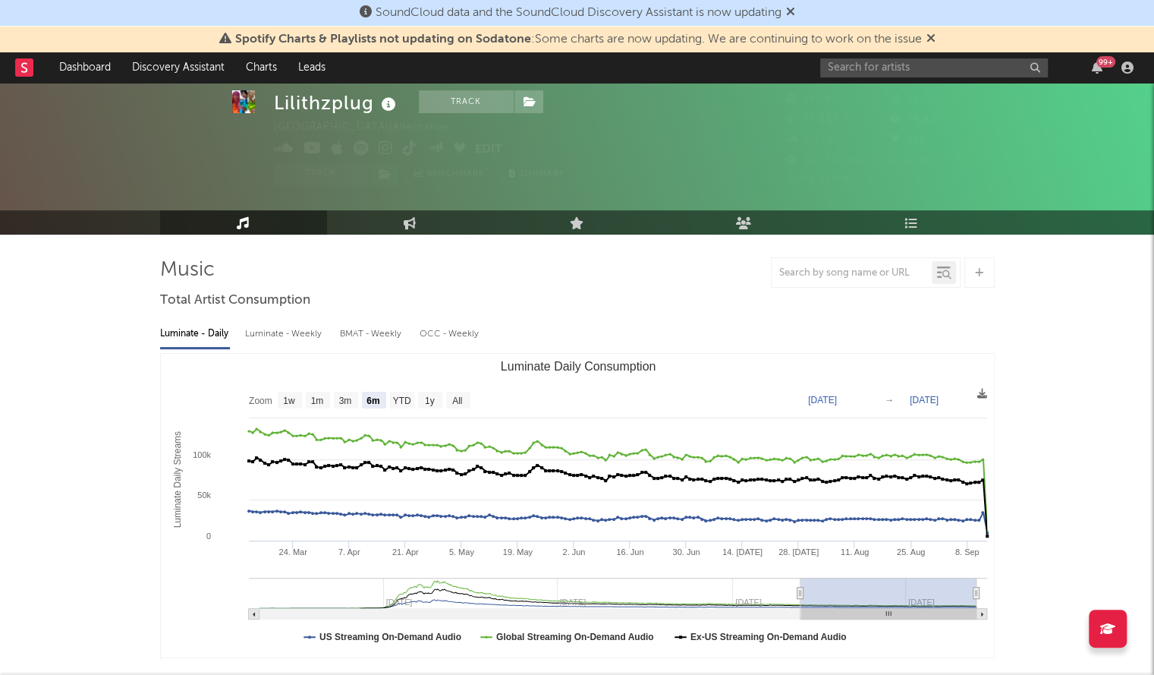
scroll to position [42, 0]
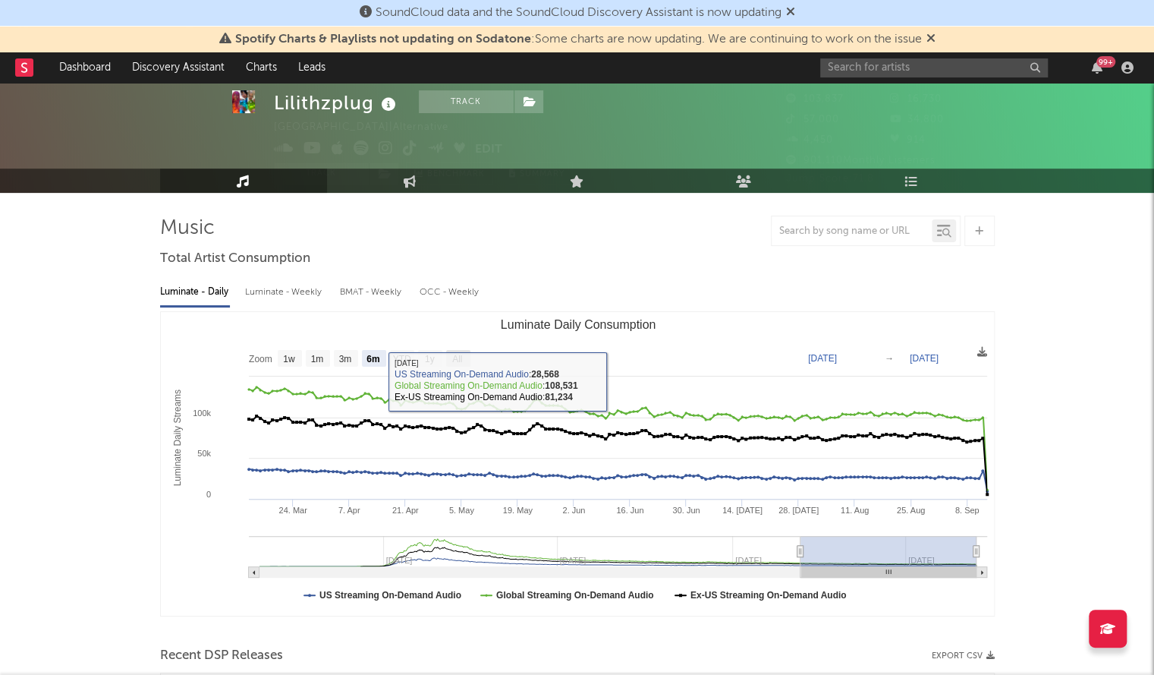
click at [468, 355] on rect "Luminate Daily Consumption" at bounding box center [458, 358] width 24 height 17
select select "All"
type input "[DATE]"
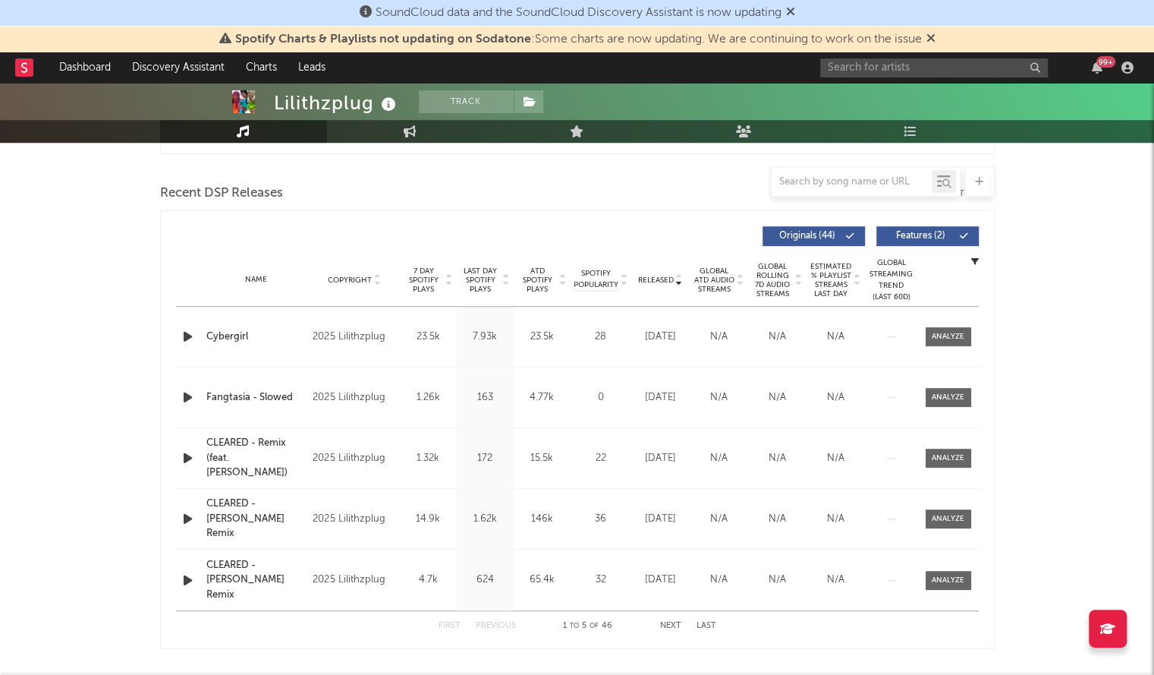
scroll to position [505, 0]
click at [194, 456] on icon "button" at bounding box center [188, 457] width 16 height 19
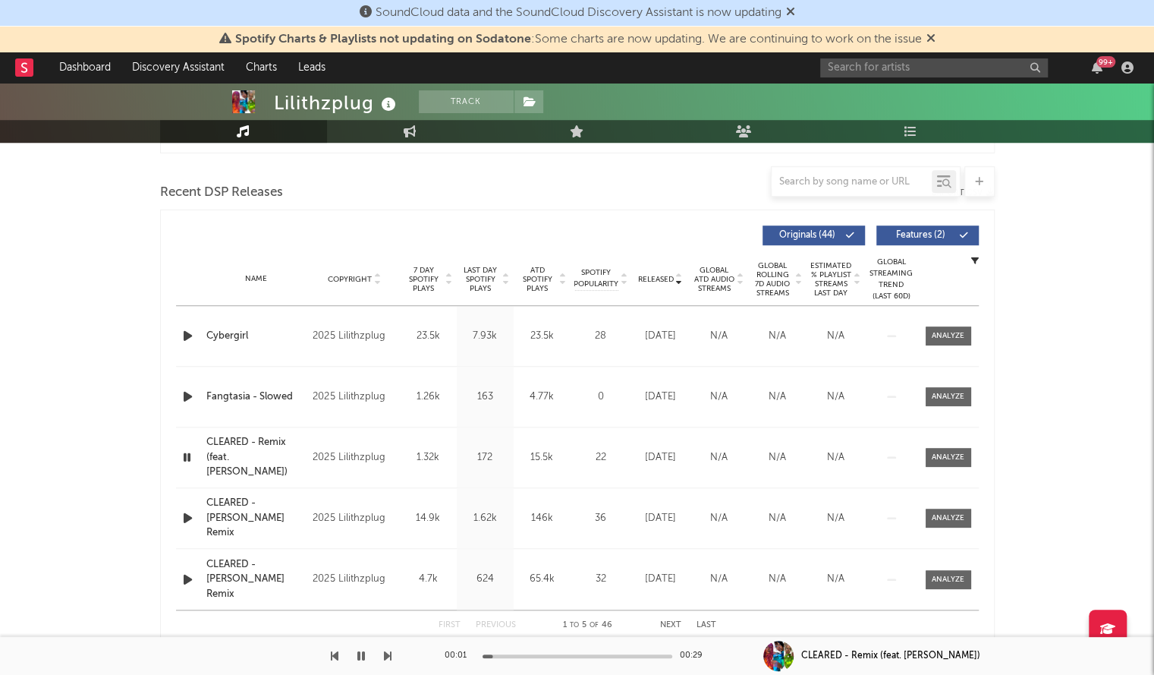
click at [545, 658] on div "00:01 00:29" at bounding box center [578, 656] width 266 height 38
click at [556, 652] on div "00:02 00:29" at bounding box center [578, 656] width 266 height 38
click at [563, 656] on div at bounding box center [578, 656] width 190 height 4
click at [304, 104] on div "Lilithzplug" at bounding box center [337, 102] width 126 height 25
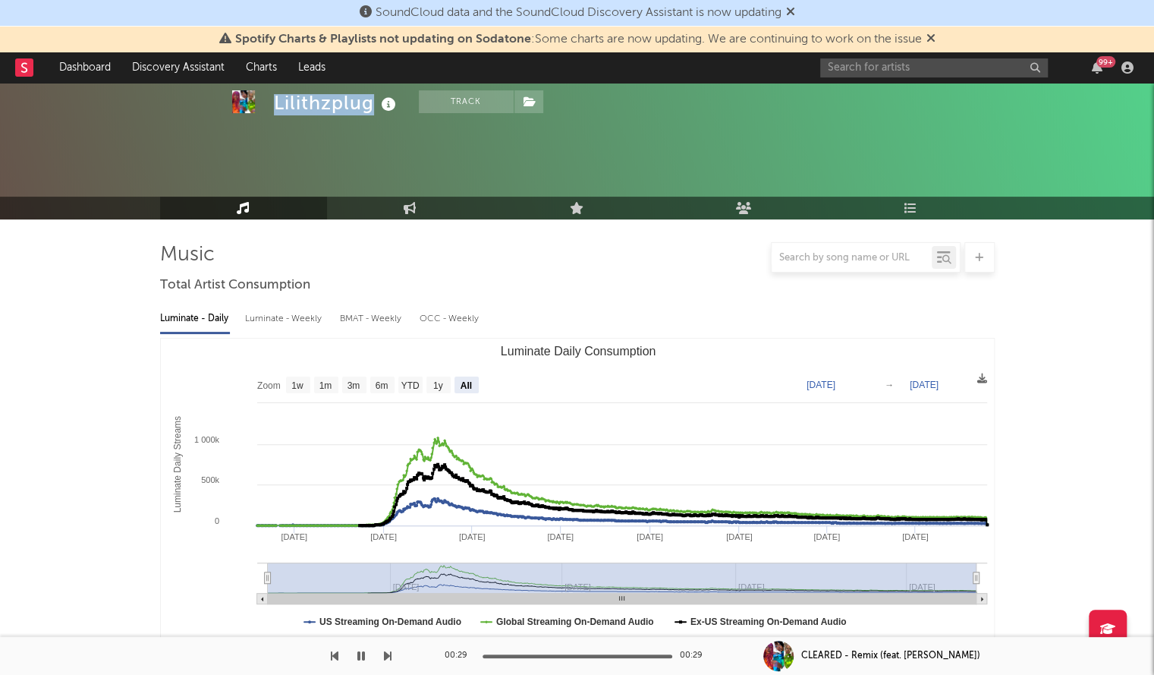
scroll to position [0, 0]
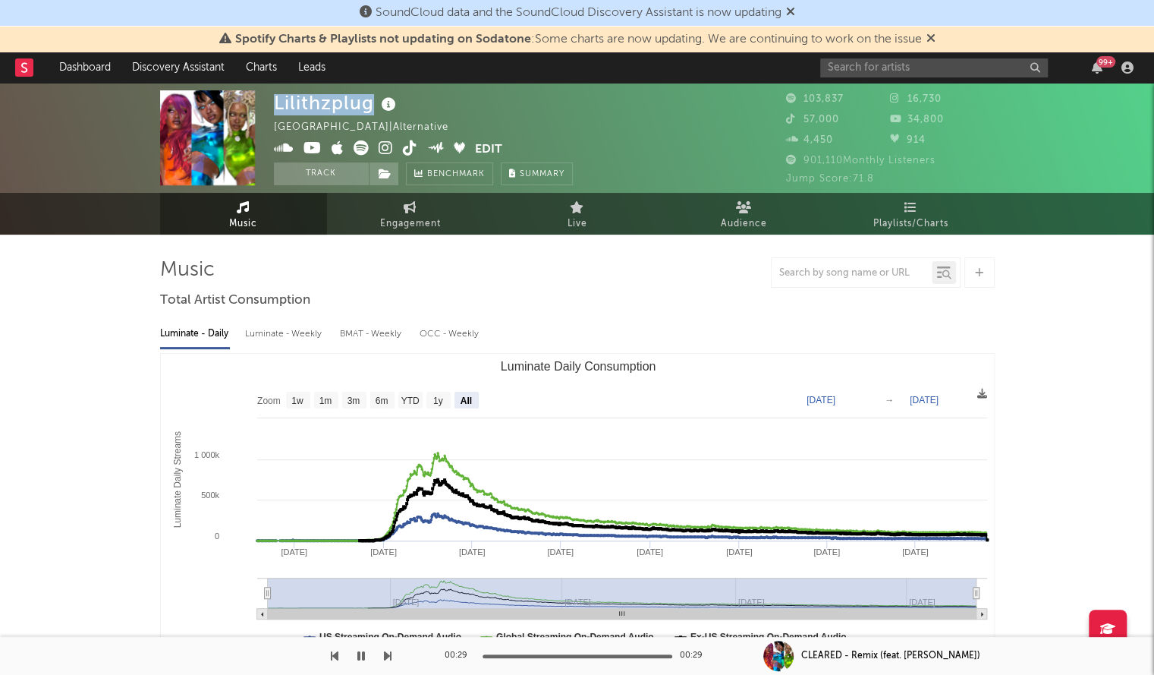
copy div "Lilithzplug"
click at [392, 174] on span at bounding box center [384, 173] width 30 height 23
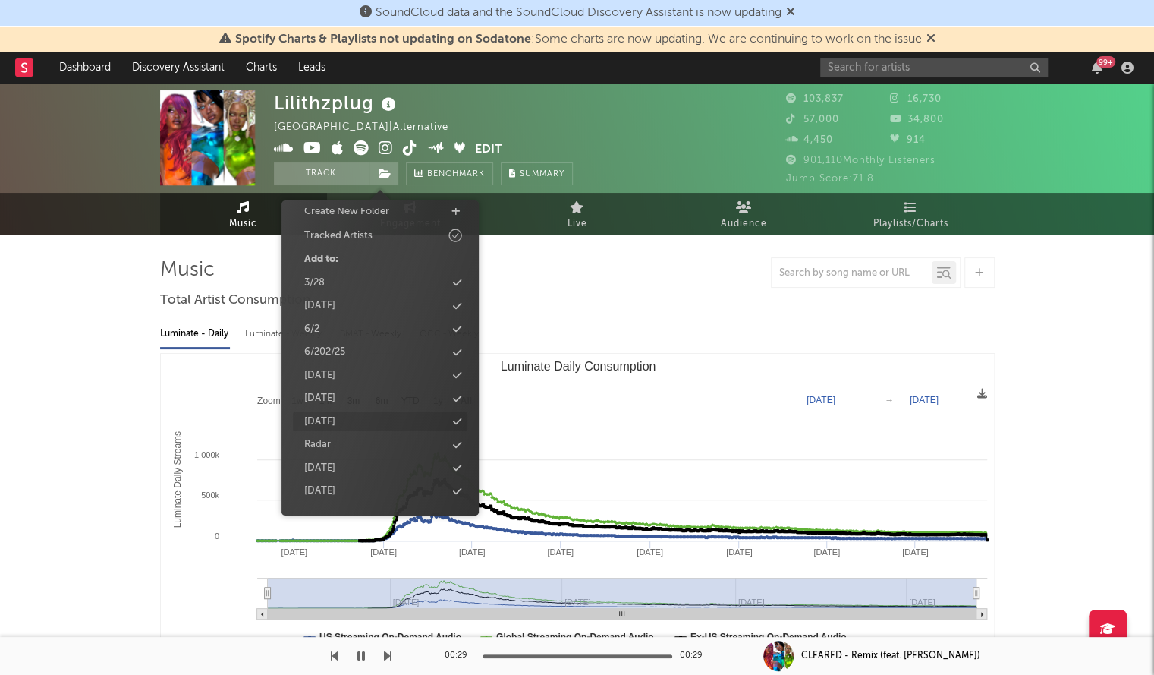
scroll to position [73, 0]
click at [458, 408] on icon at bounding box center [457, 406] width 8 height 10
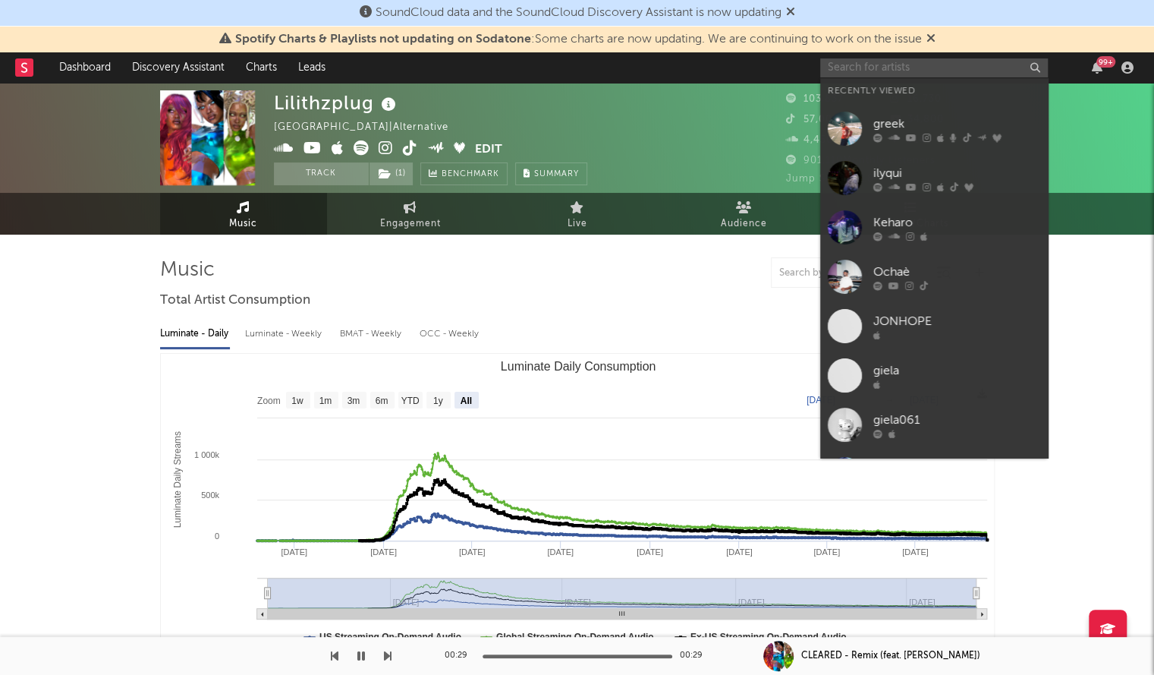
click at [880, 63] on input "text" at bounding box center [934, 67] width 228 height 19
paste input "jnhygs"
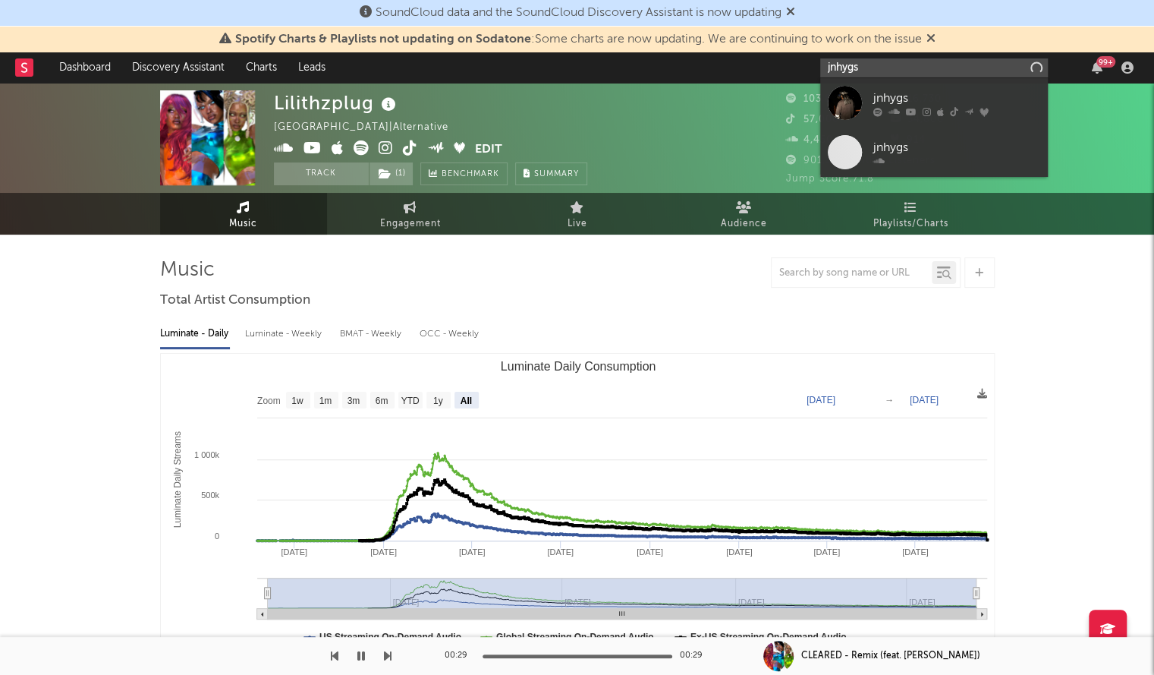
type input "jnhygs"
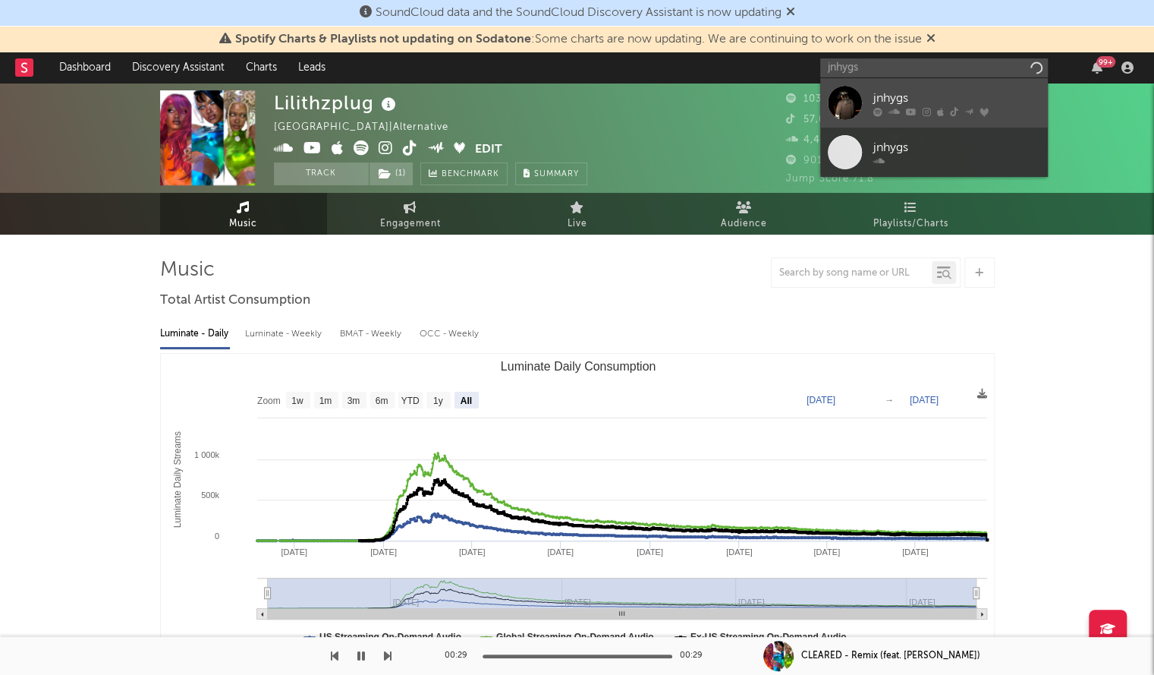
click at [883, 97] on div "jnhygs" at bounding box center [957, 98] width 167 height 18
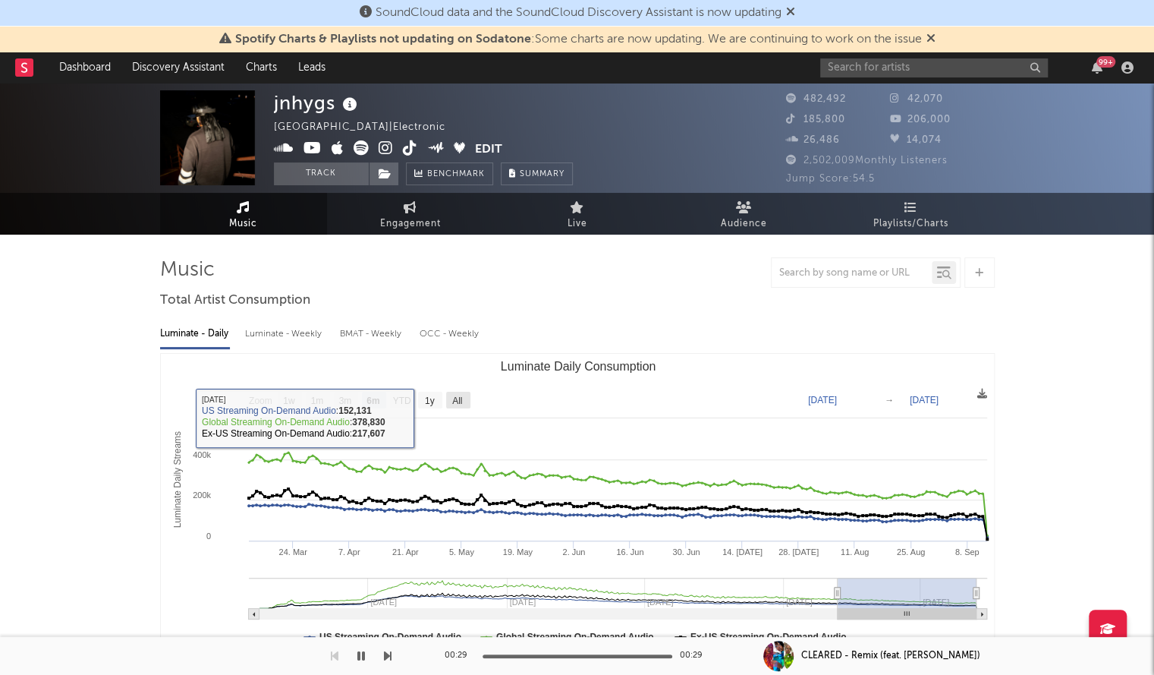
click at [458, 398] on text "All" at bounding box center [457, 400] width 10 height 11
select select "All"
type input "[DATE]"
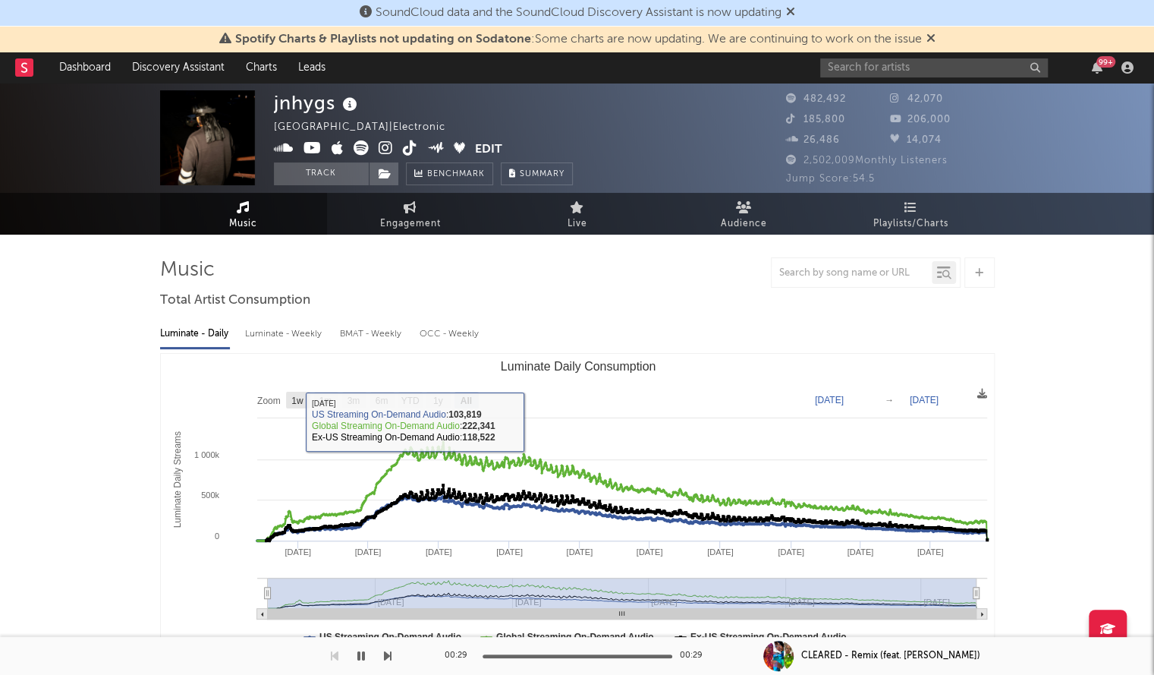
click at [298, 405] on text "1w" at bounding box center [297, 400] width 12 height 11
select select "1w"
type input "[DATE]"
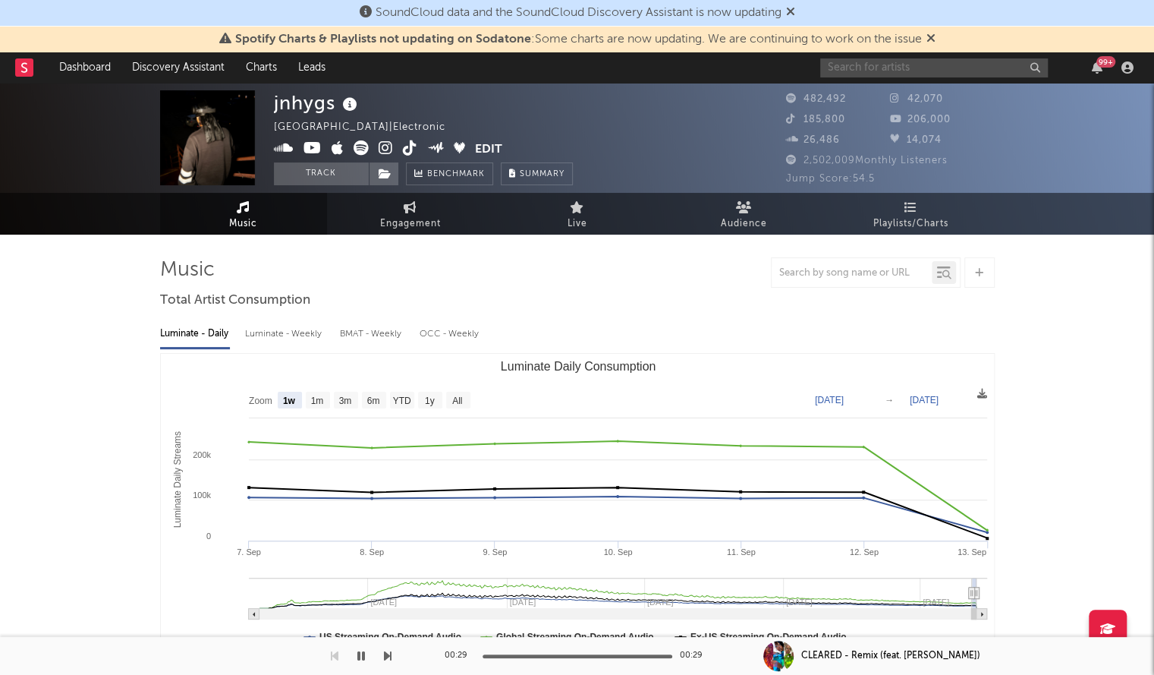
click at [861, 64] on input "text" at bounding box center [934, 67] width 228 height 19
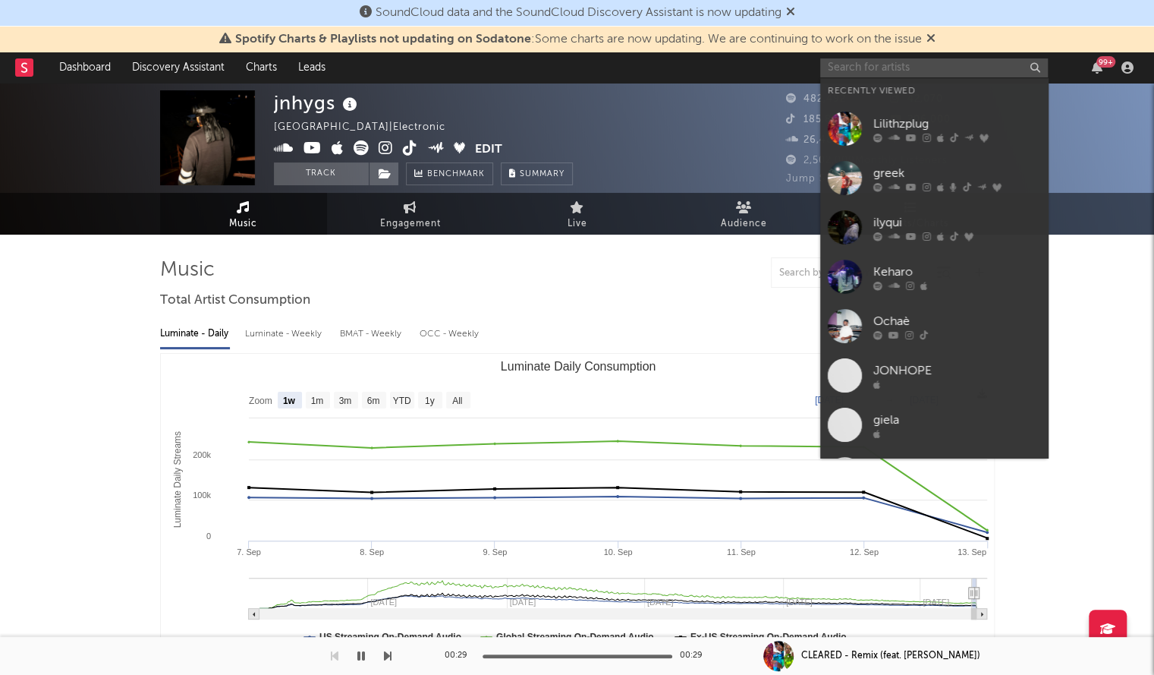
paste input "sneak"
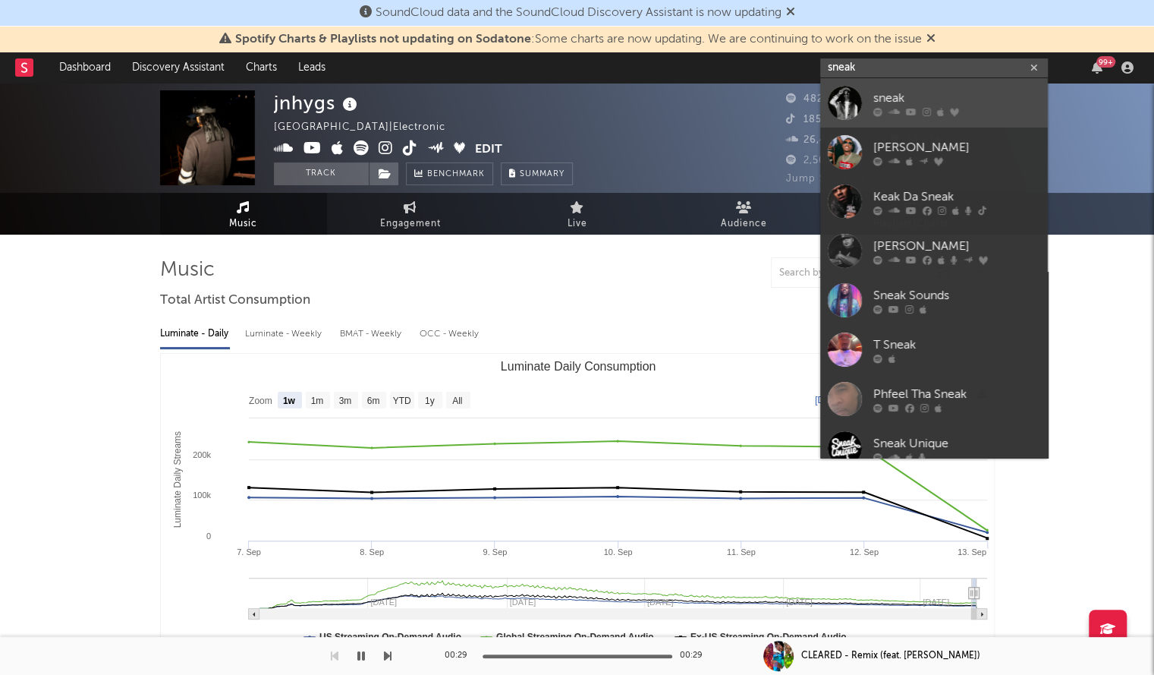
type input "sneak"
click at [849, 102] on div at bounding box center [845, 103] width 34 height 34
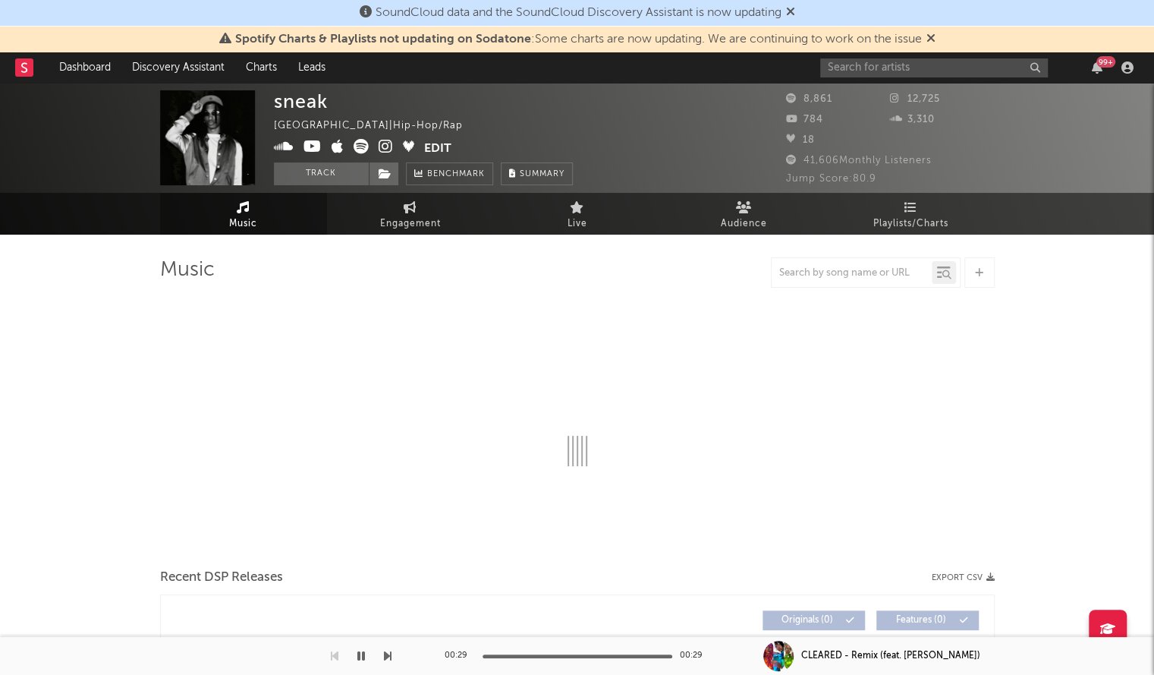
select select "1w"
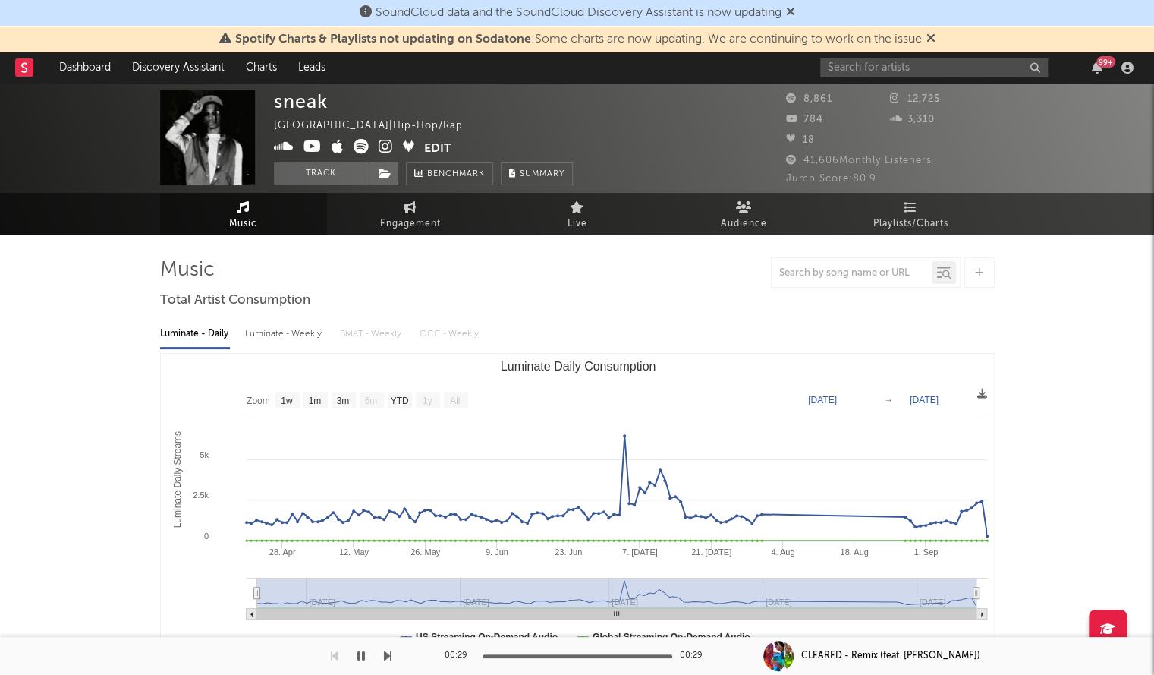
click at [871, 81] on div "99 +" at bounding box center [979, 67] width 319 height 30
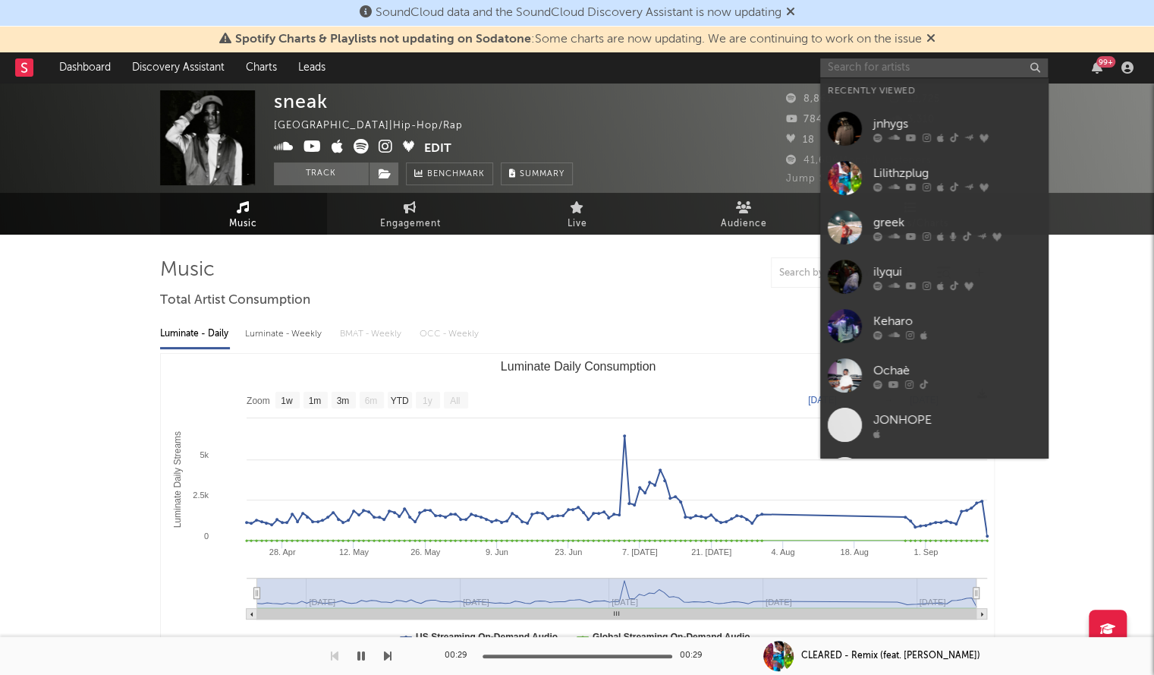
click at [849, 61] on input "text" at bounding box center [934, 67] width 228 height 19
type input "u"
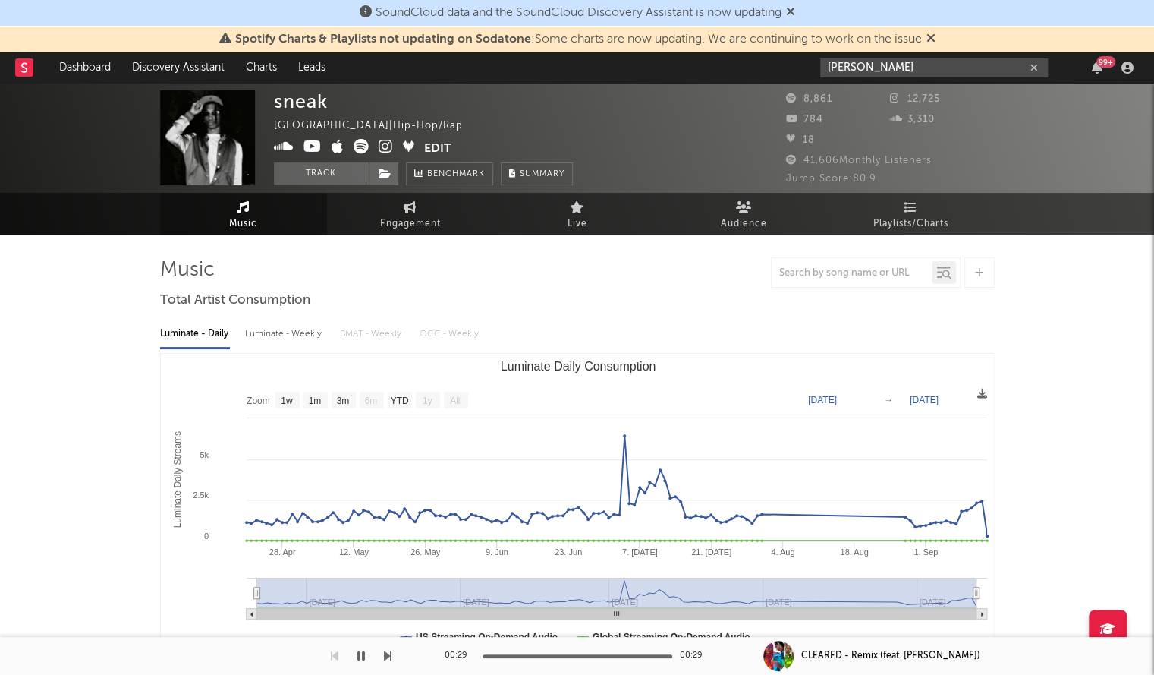
click at [870, 71] on input "[PERSON_NAME]" at bounding box center [934, 67] width 228 height 19
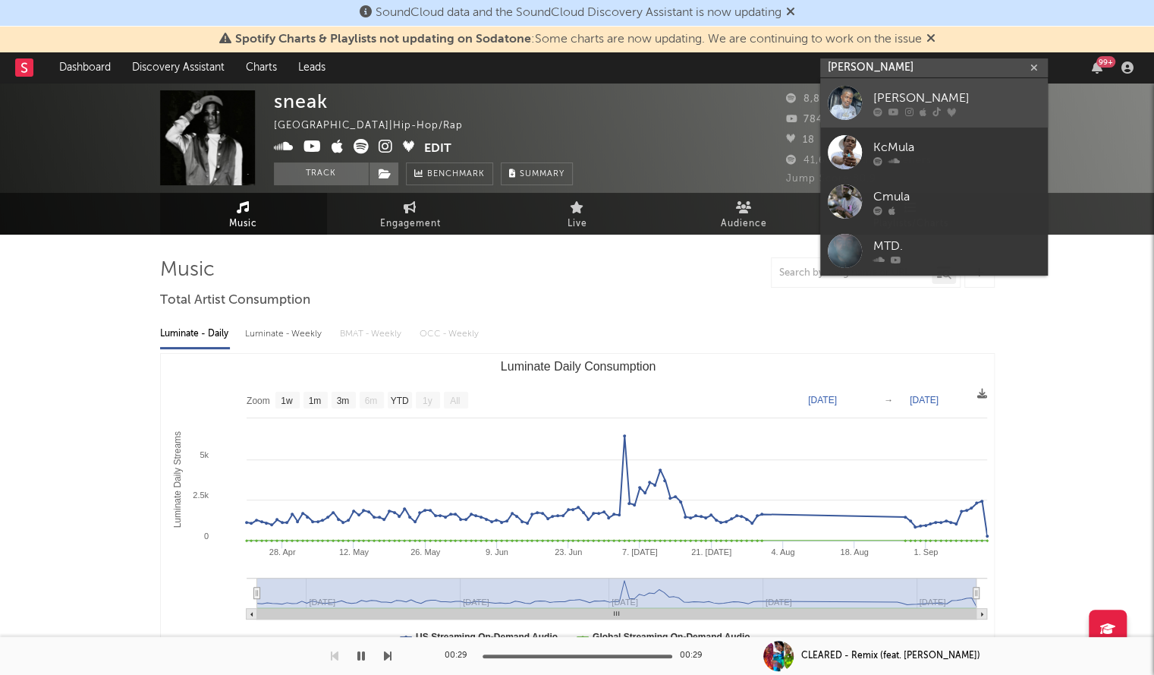
type input "[PERSON_NAME]"
click at [852, 93] on div at bounding box center [845, 103] width 34 height 34
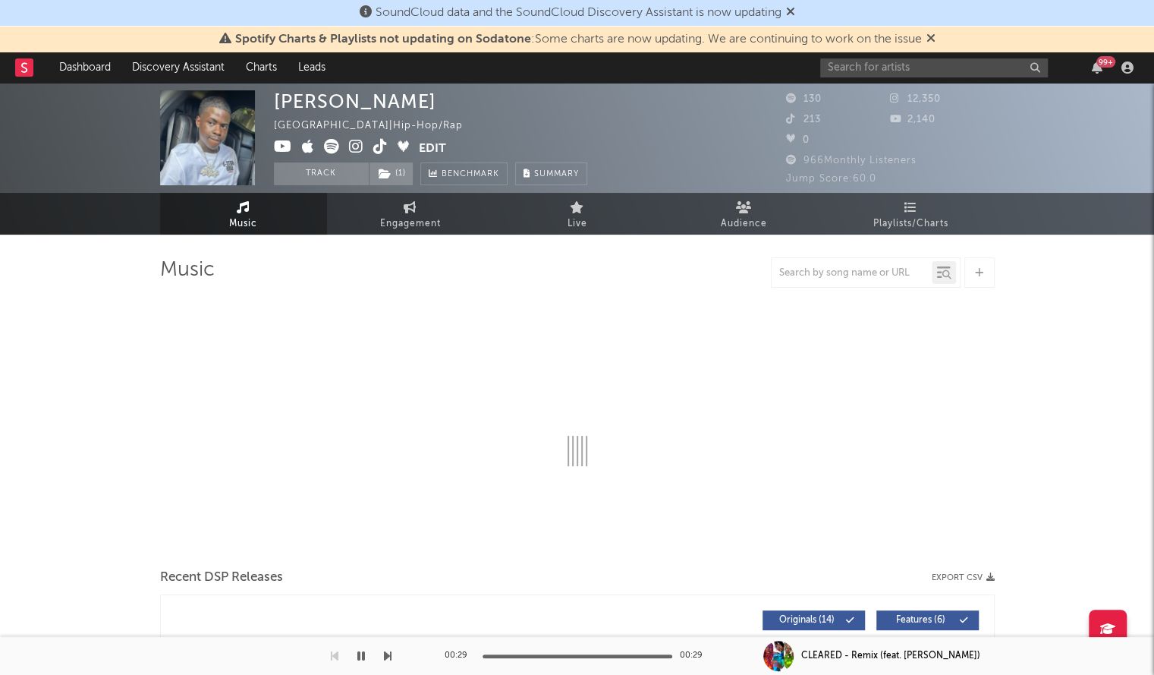
select select "6m"
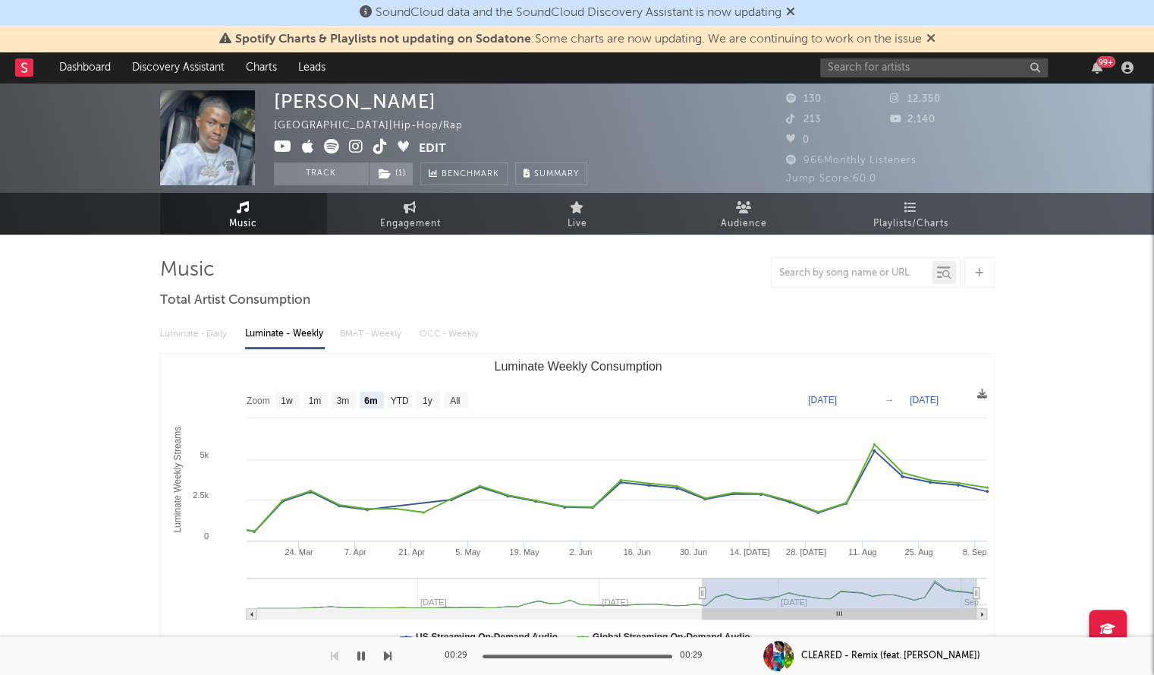
click at [847, 84] on div "[PERSON_NAME] [GEOGRAPHIC_DATA] | Hip-Hop/Rap Edit Track ( 1 ) Benchmark Summar…" at bounding box center [577, 138] width 1154 height 110
click at [842, 63] on input "text" at bounding box center [934, 67] width 228 height 19
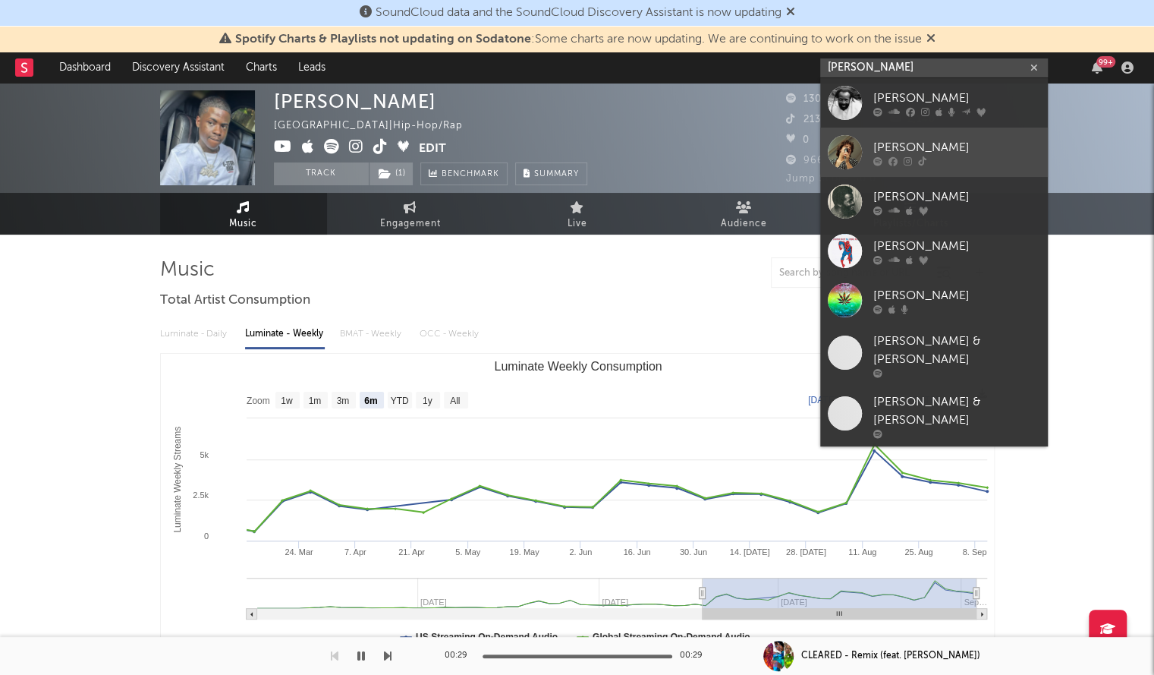
type input "[PERSON_NAME]"
click at [833, 140] on div at bounding box center [845, 152] width 34 height 34
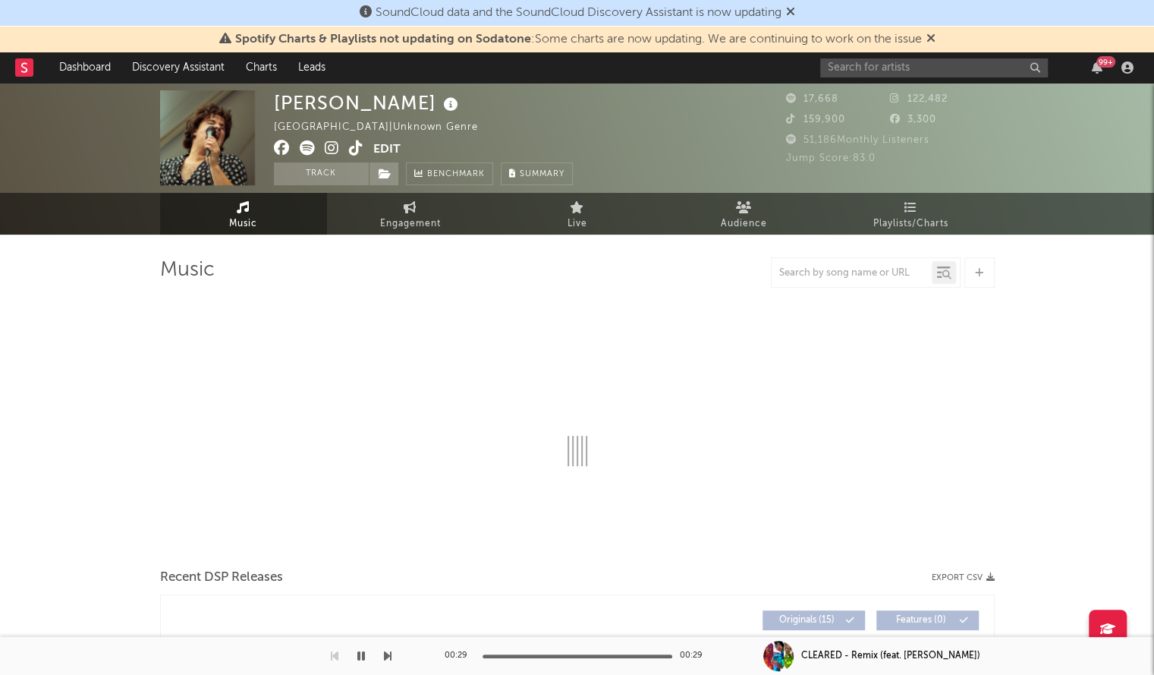
select select "6m"
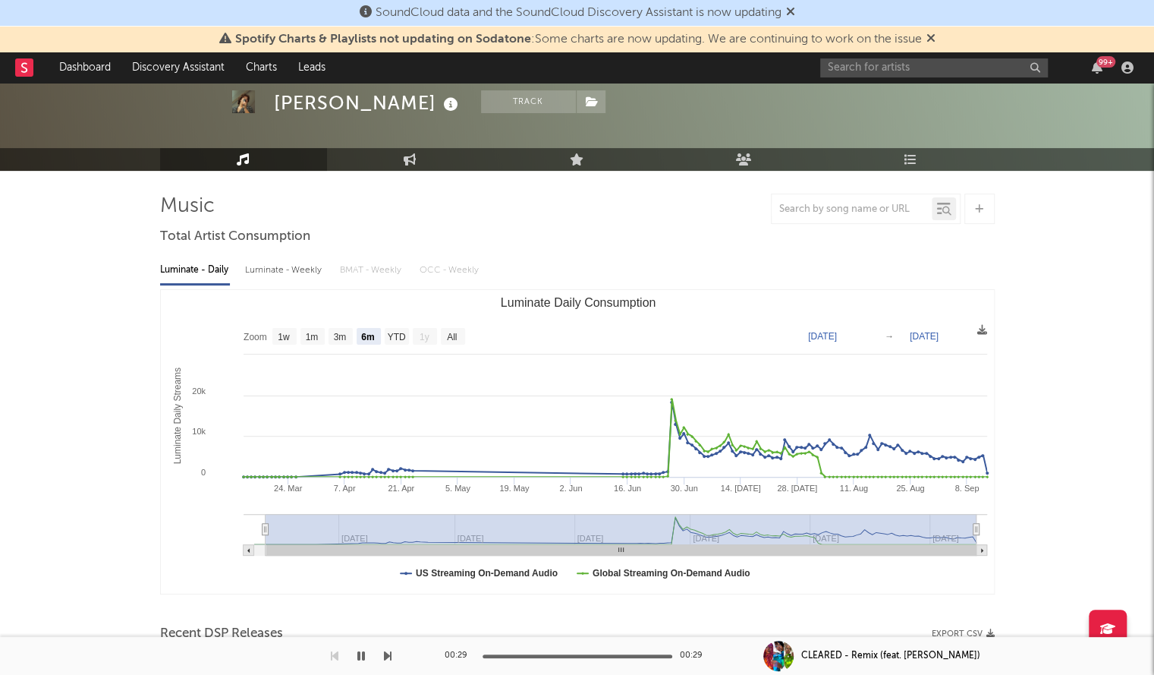
scroll to position [65, 0]
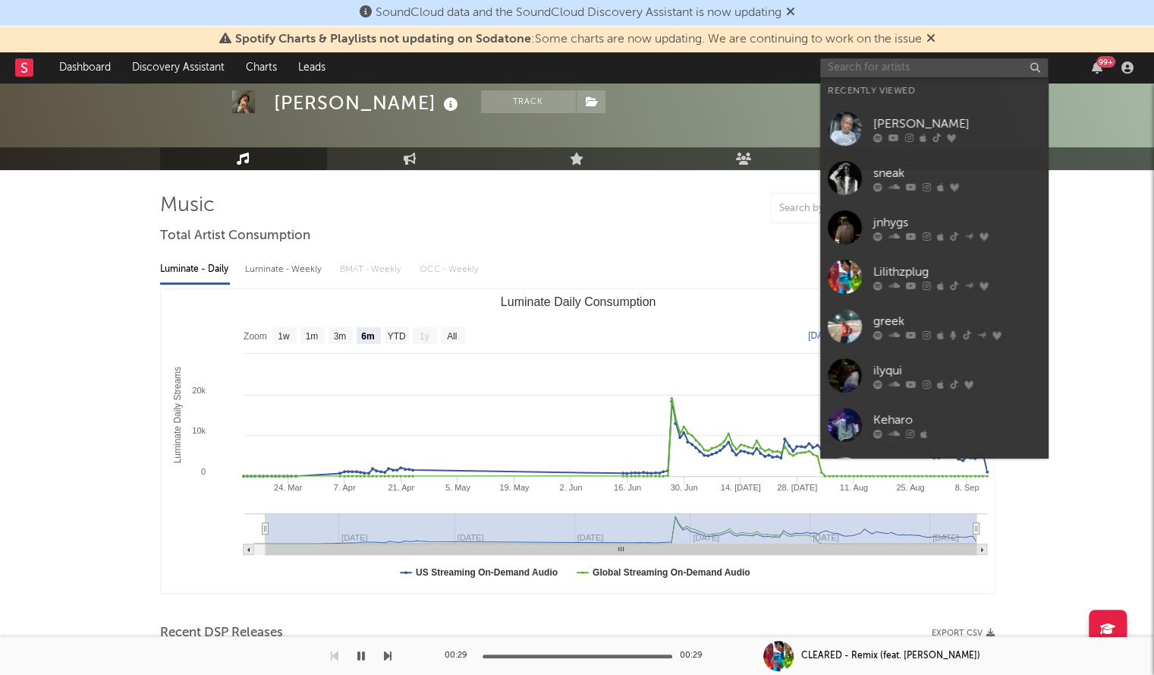
click at [923, 72] on input "text" at bounding box center [934, 67] width 228 height 19
paste input "[PERSON_NAME] 1"
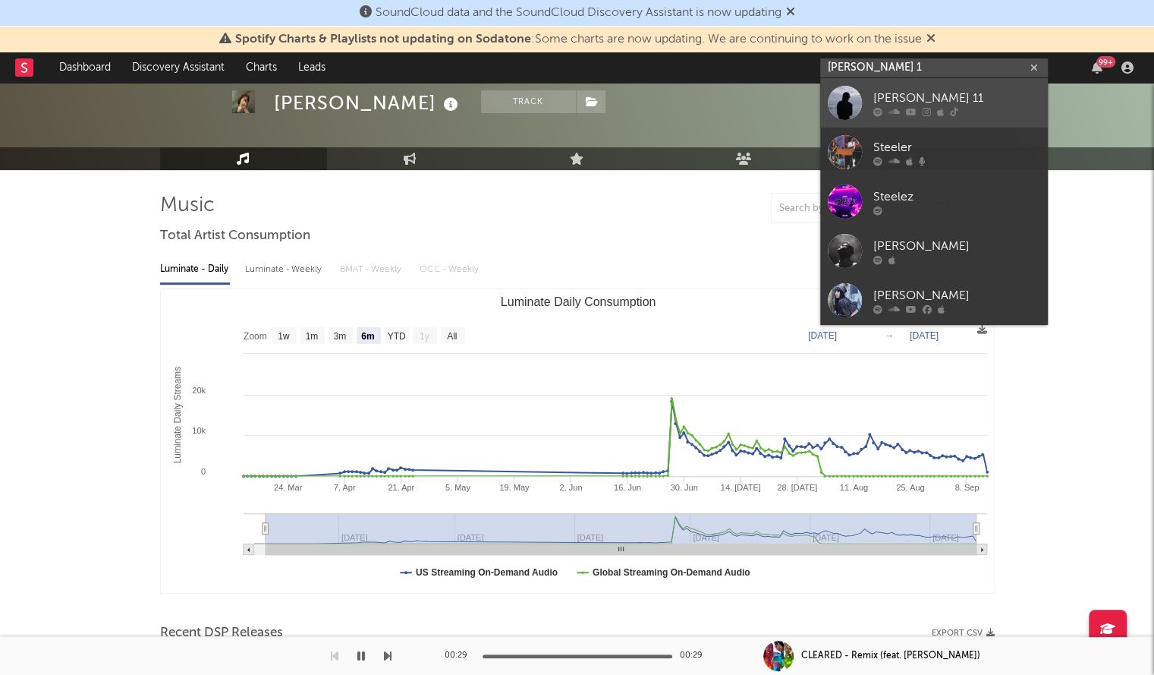
type input "[PERSON_NAME] 1"
click at [902, 104] on div "[PERSON_NAME] 11" at bounding box center [957, 98] width 167 height 18
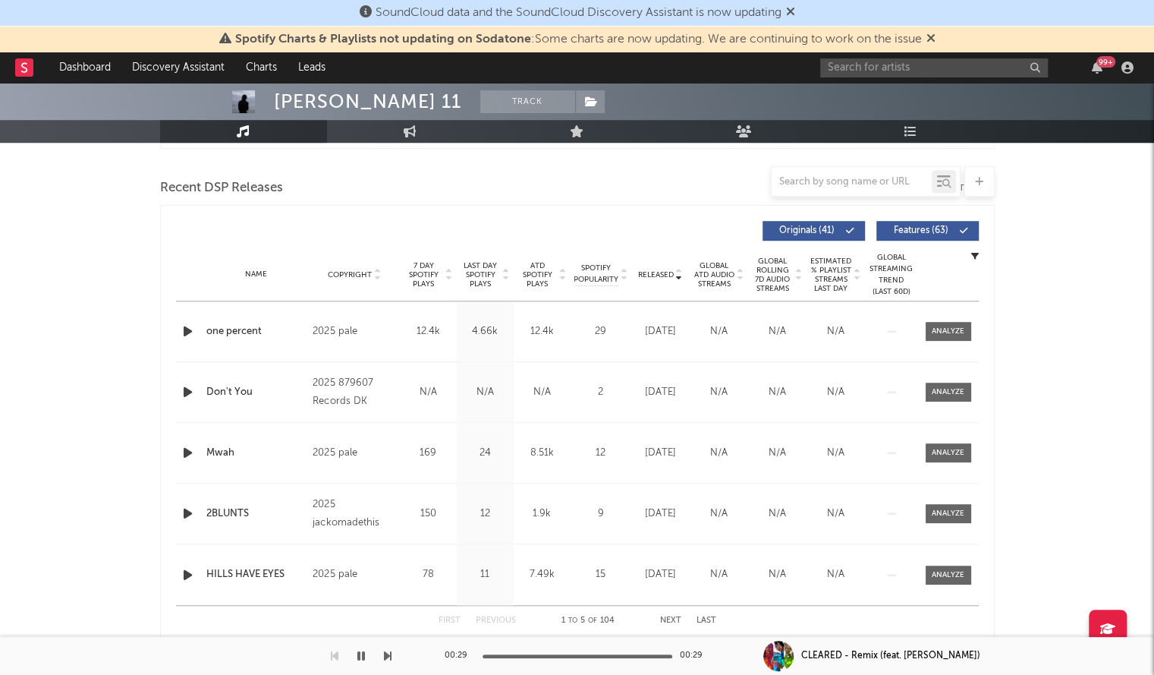
scroll to position [510, 0]
click at [651, 270] on span "Released" at bounding box center [656, 273] width 36 height 9
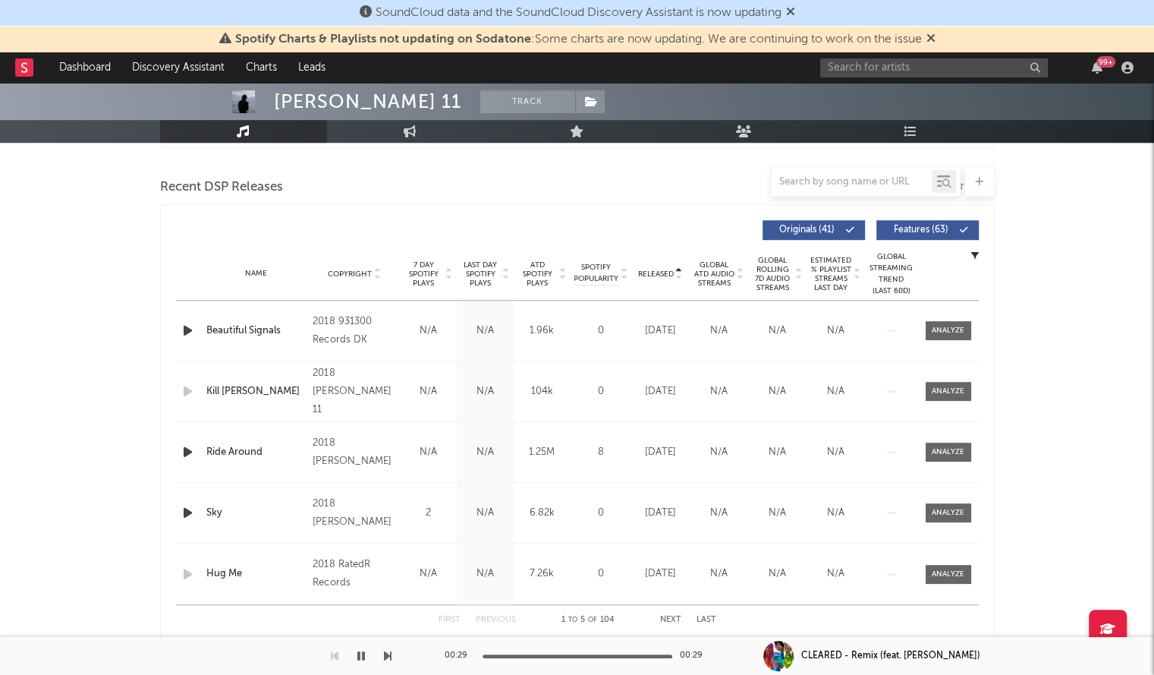
click at [651, 270] on span "Released" at bounding box center [656, 273] width 36 height 9
click at [184, 391] on icon "button" at bounding box center [188, 391] width 16 height 19
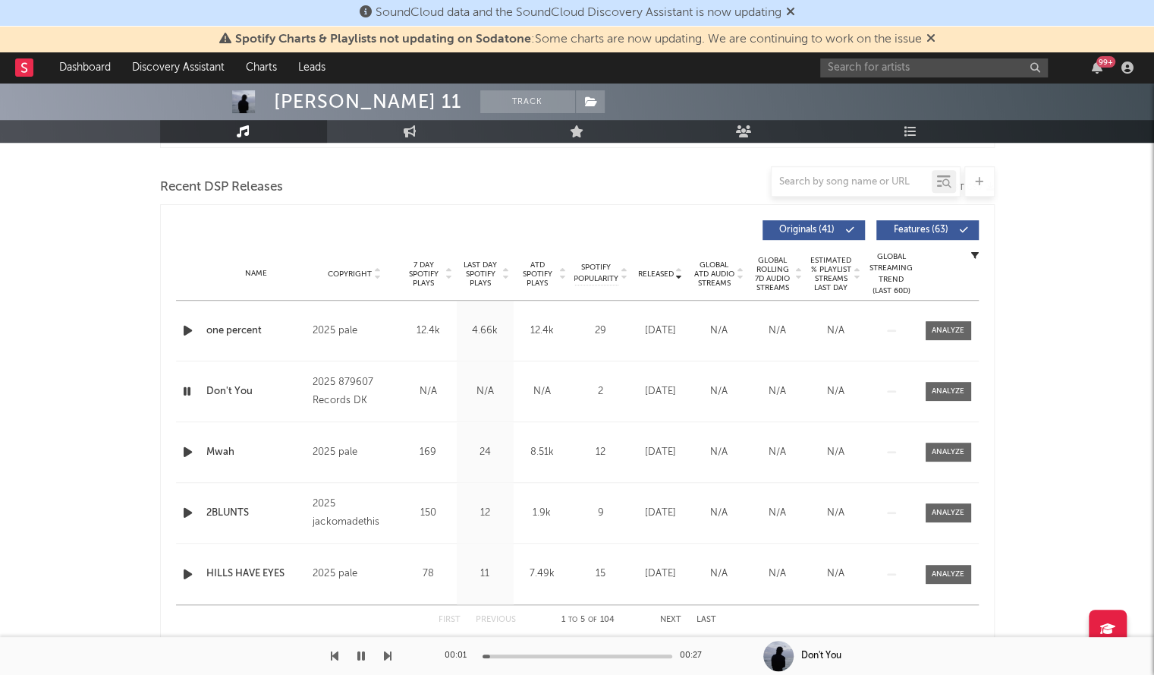
click at [534, 656] on div at bounding box center [578, 656] width 190 height 4
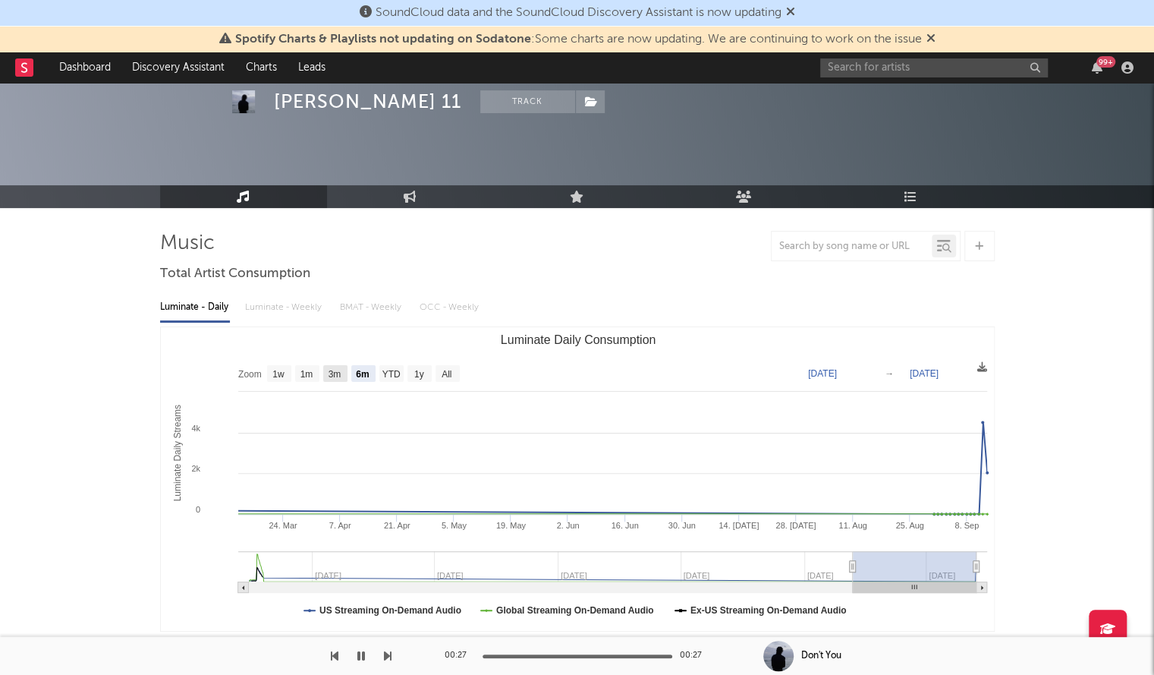
scroll to position [0, 0]
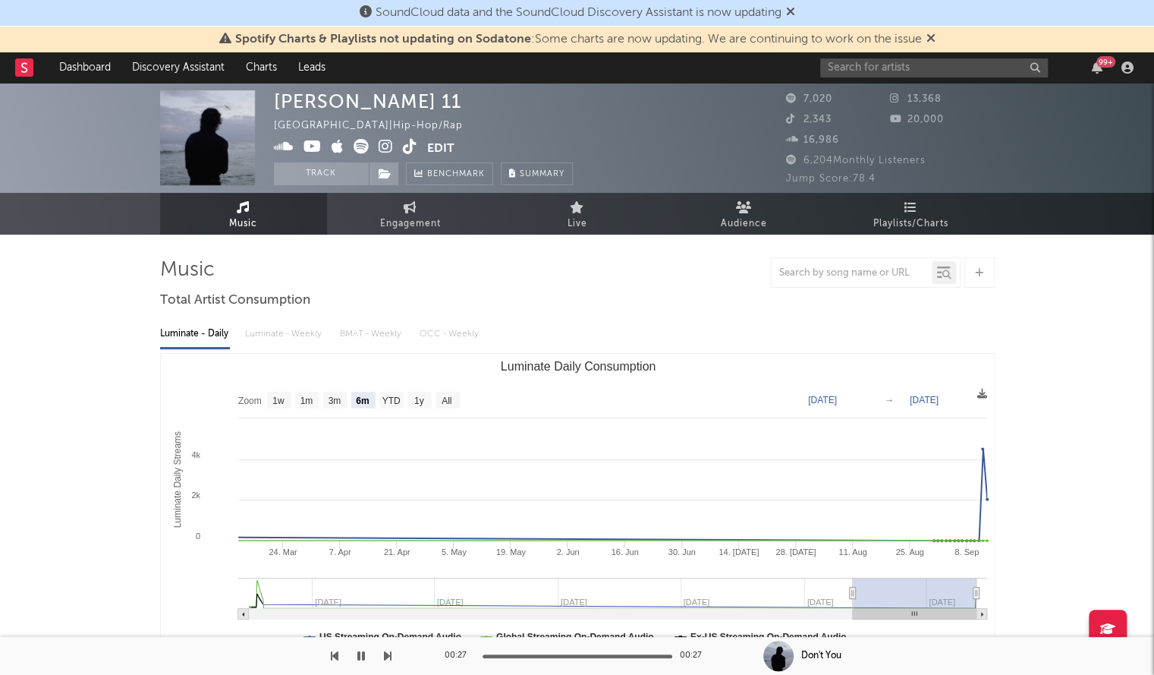
click at [444, 397] on text "All" at bounding box center [447, 400] width 10 height 11
select select "All"
type input "[DATE]"
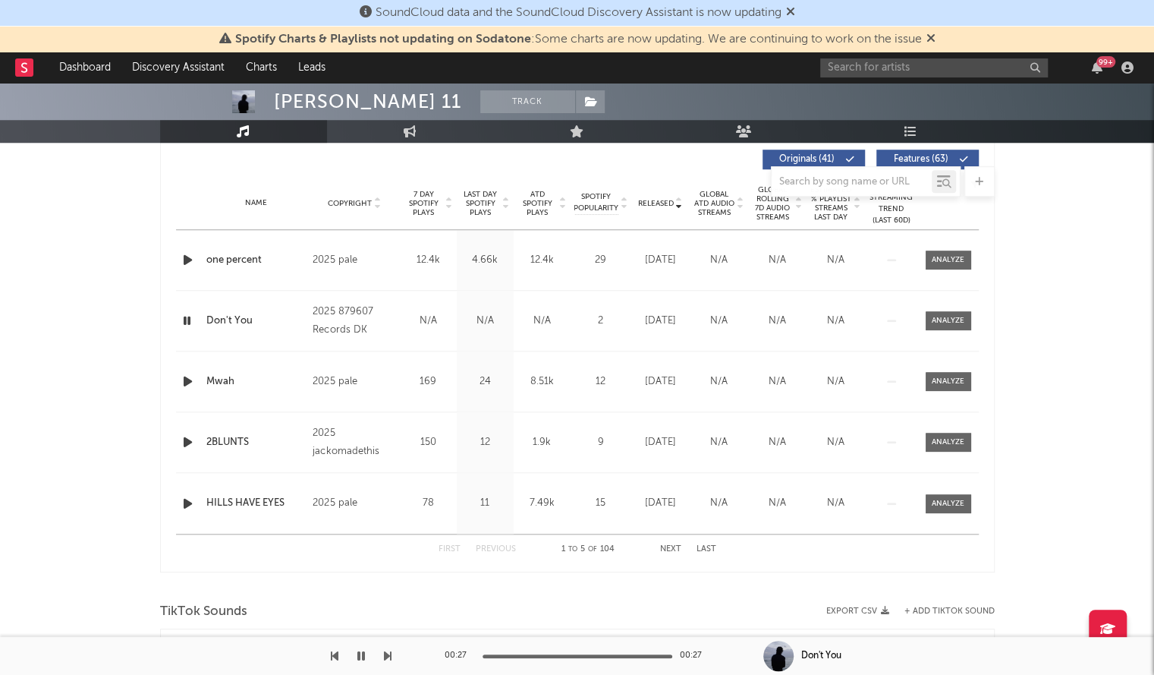
scroll to position [582, 0]
click at [184, 382] on icon "button" at bounding box center [188, 379] width 16 height 19
click at [216, 379] on div "Mwah" at bounding box center [255, 380] width 99 height 15
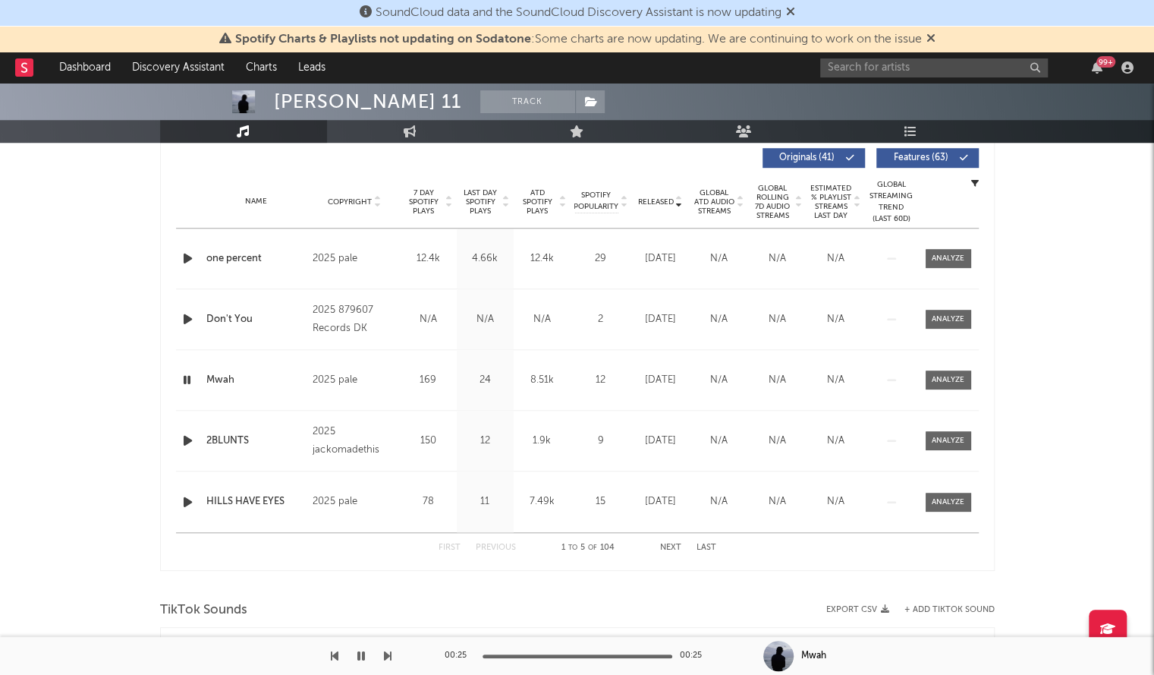
scroll to position [0, 0]
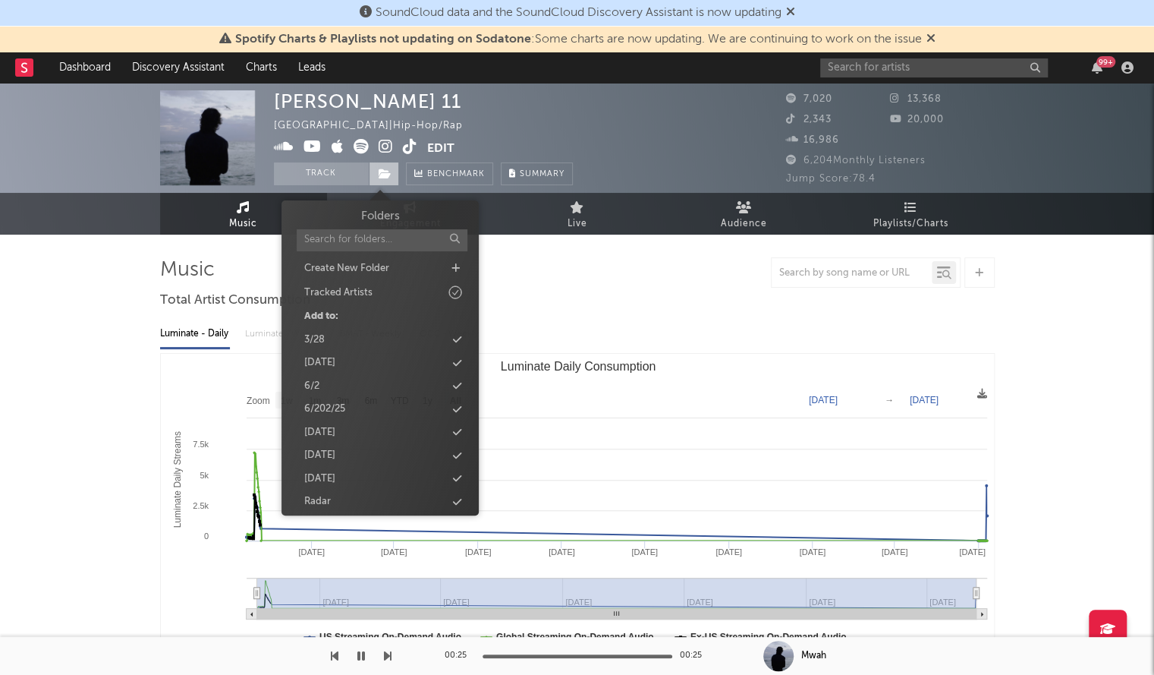
click at [384, 163] on span at bounding box center [384, 173] width 30 height 23
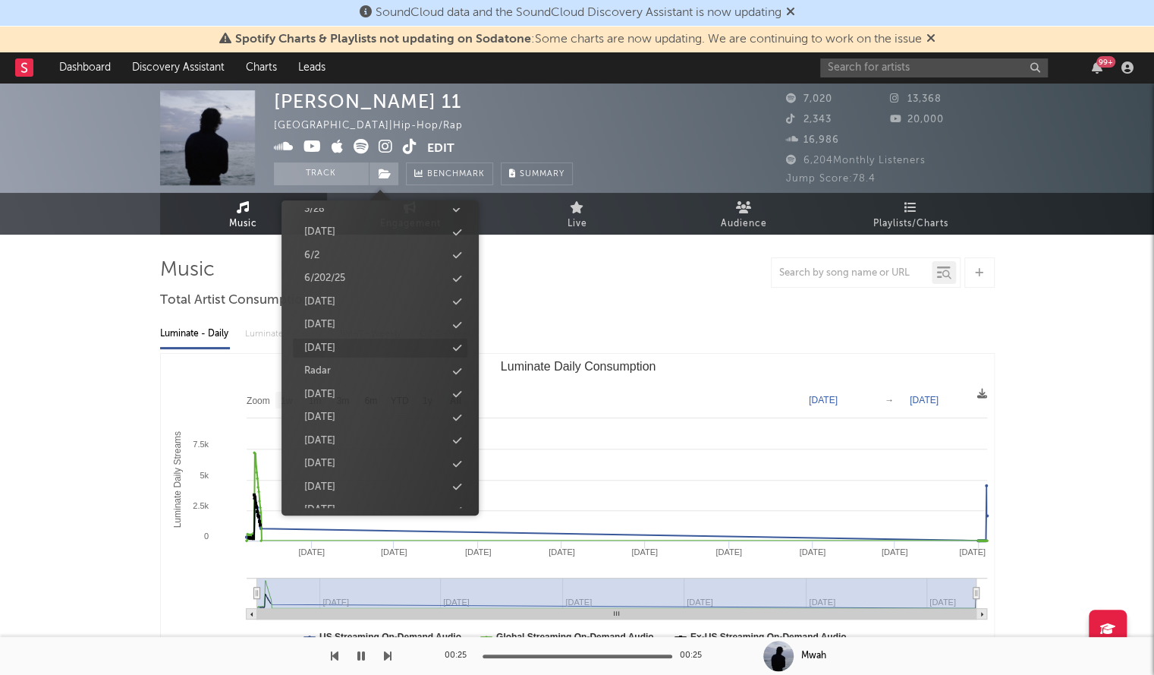
click at [455, 345] on icon at bounding box center [457, 348] width 8 height 10
